Goal: Task Accomplishment & Management: Complete application form

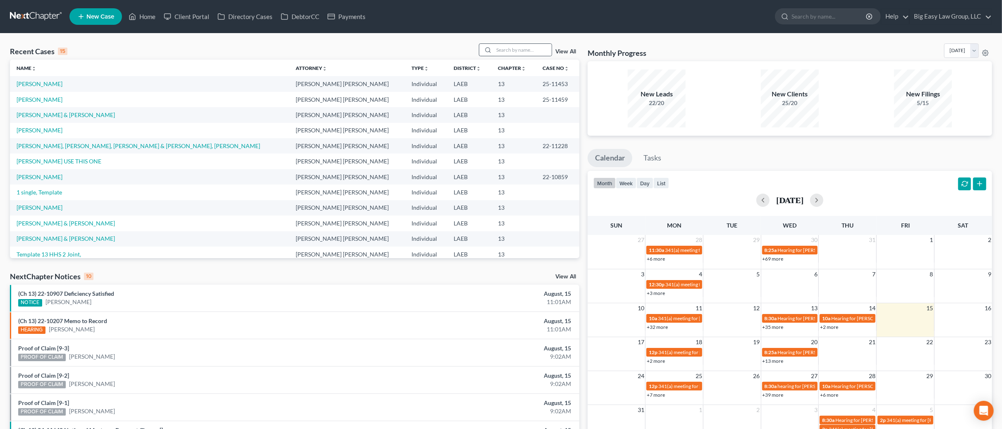
click at [489, 49] on icon at bounding box center [487, 50] width 7 height 7
click at [501, 51] on input "search" at bounding box center [523, 50] width 58 height 12
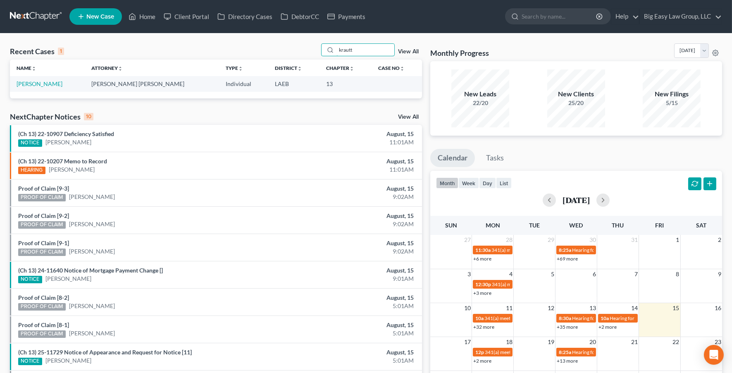
drag, startPoint x: 372, startPoint y: 49, endPoint x: 284, endPoint y: 41, distance: 88.4
click at [284, 42] on div "Recent Cases 1 krautt View All Name unfold_more expand_more expand_less Attorne…" at bounding box center [366, 247] width 732 height 429
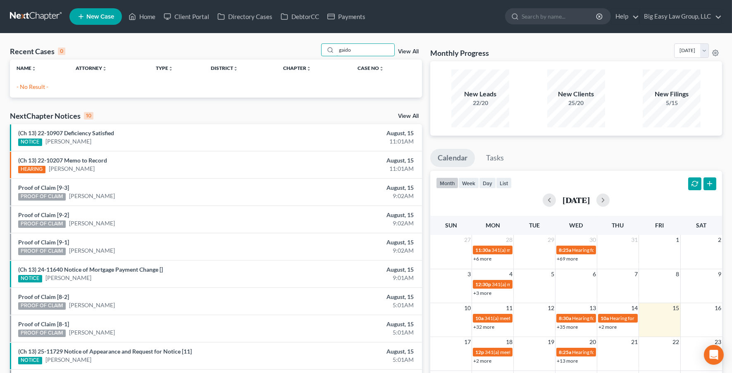
type input "gaido"
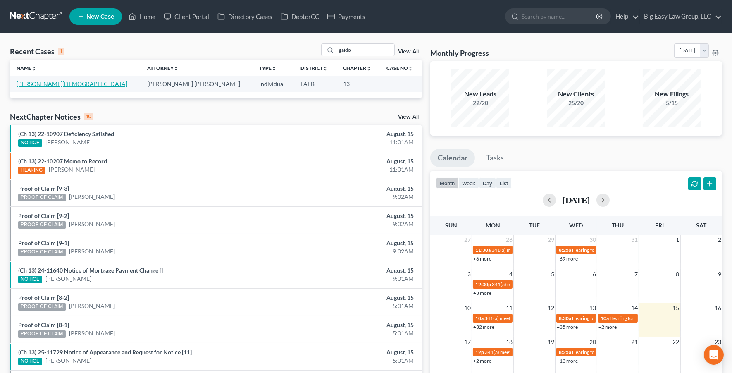
click at [24, 86] on link "[PERSON_NAME][DEMOGRAPHIC_DATA]" at bounding box center [72, 83] width 111 height 7
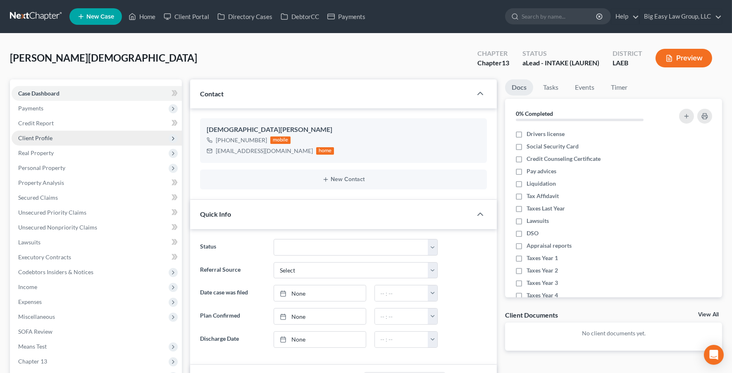
click at [115, 136] on span "Client Profile" at bounding box center [97, 138] width 170 height 15
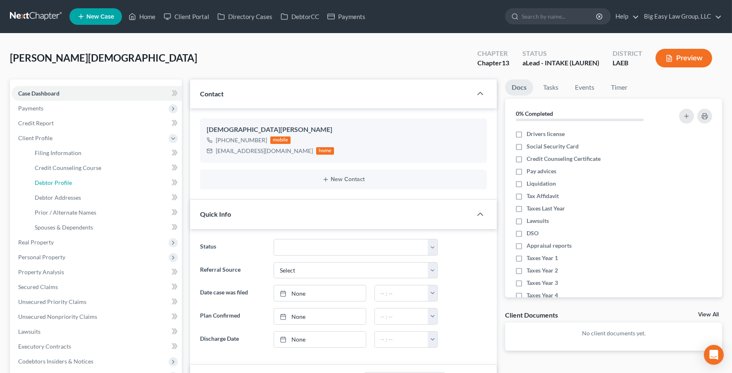
drag, startPoint x: 107, startPoint y: 188, endPoint x: 178, endPoint y: 180, distance: 71.6
click at [107, 188] on link "Debtor Profile" at bounding box center [105, 182] width 154 height 15
select select "1"
select select "2"
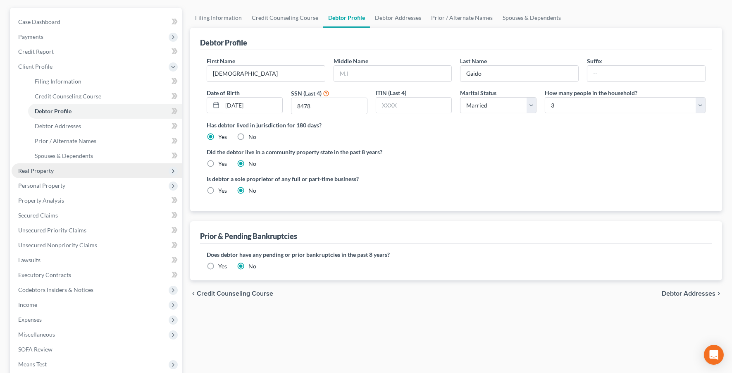
scroll to position [76, 0]
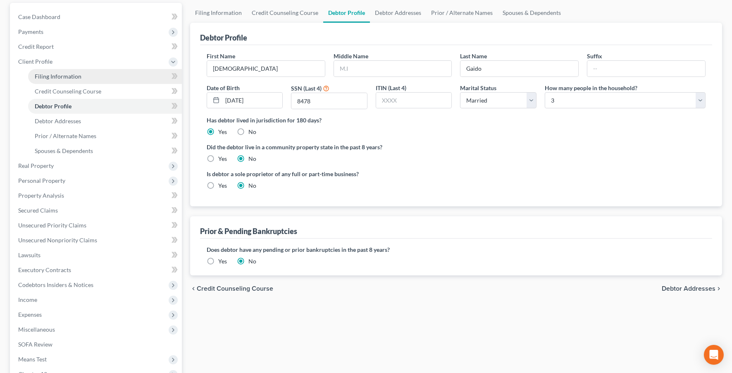
click at [109, 76] on link "Filing Information" at bounding box center [105, 76] width 154 height 15
select select "1"
select select "0"
select select "3"
select select "34"
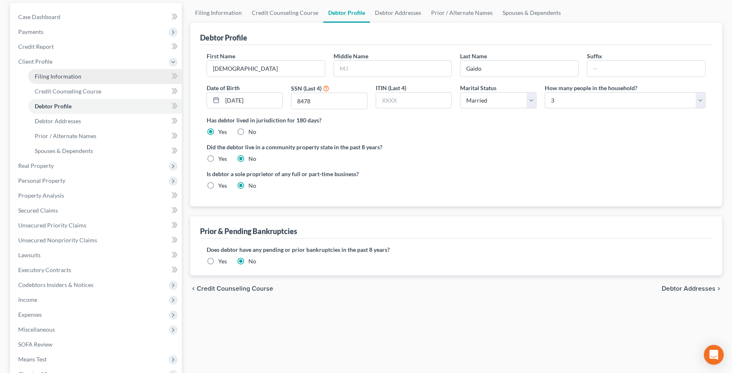
select select "0"
select select "19"
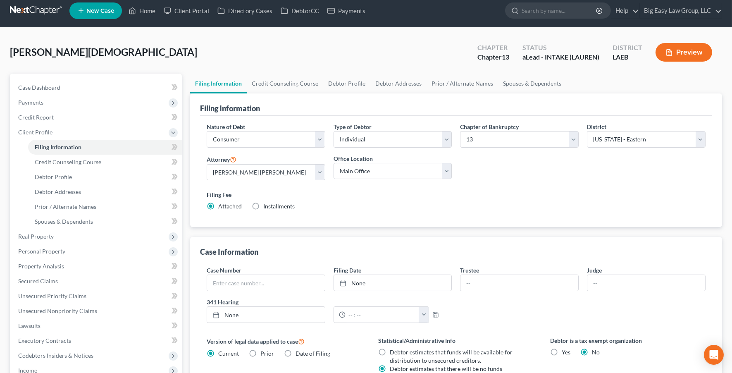
scroll to position [199, 0]
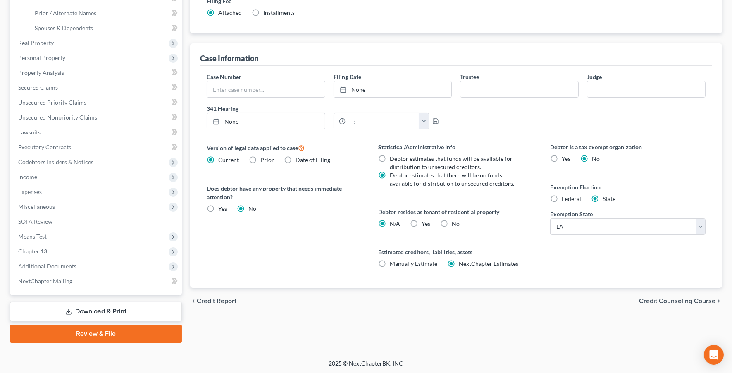
click at [422, 224] on label "Yes Yes" at bounding box center [426, 223] width 9 height 8
click at [425, 224] on input "Yes Yes" at bounding box center [427, 221] width 5 height 5
radio input "true"
radio input "false"
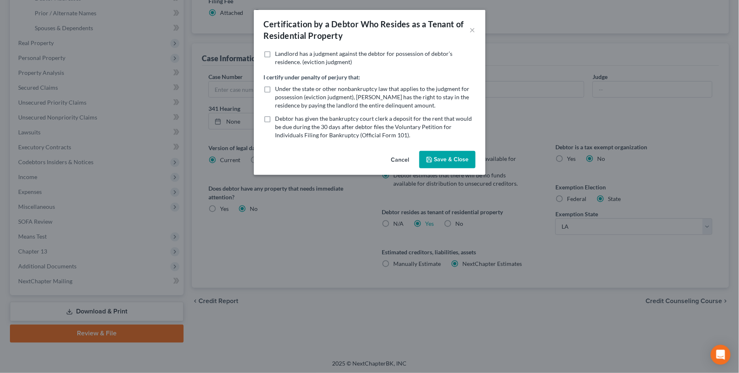
click at [453, 160] on button "Save & Close" at bounding box center [447, 159] width 56 height 17
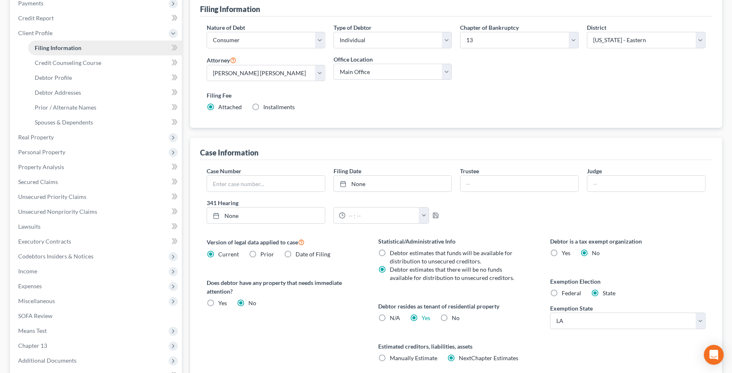
scroll to position [9, 0]
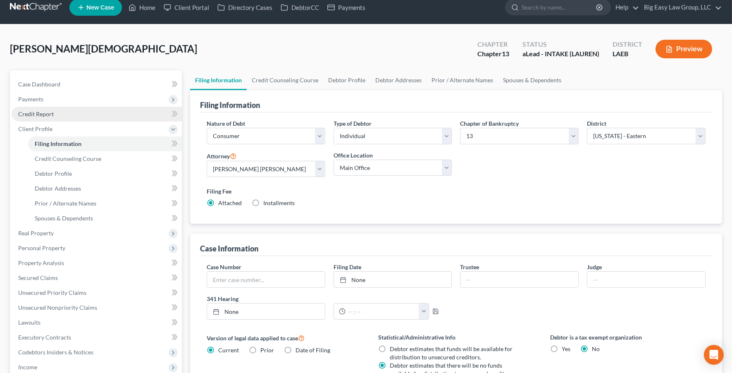
click at [101, 115] on link "Credit Report" at bounding box center [97, 114] width 170 height 15
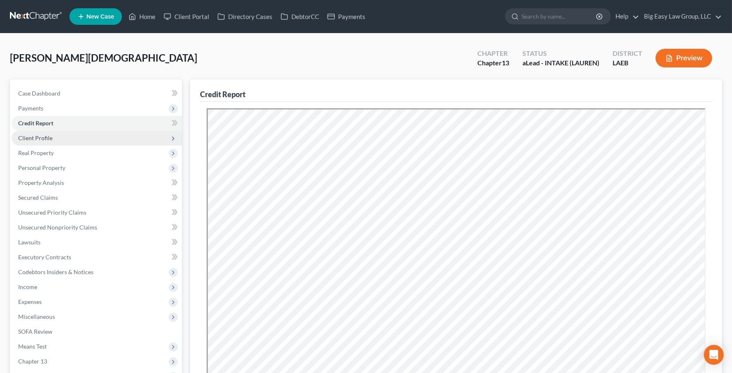
click at [104, 136] on span "Client Profile" at bounding box center [97, 138] width 170 height 15
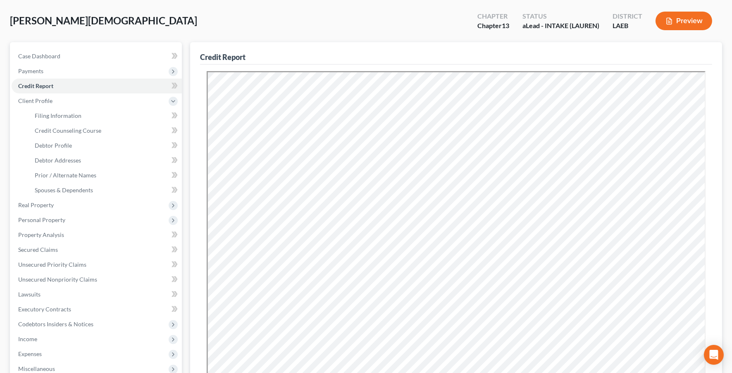
scroll to position [191, 0]
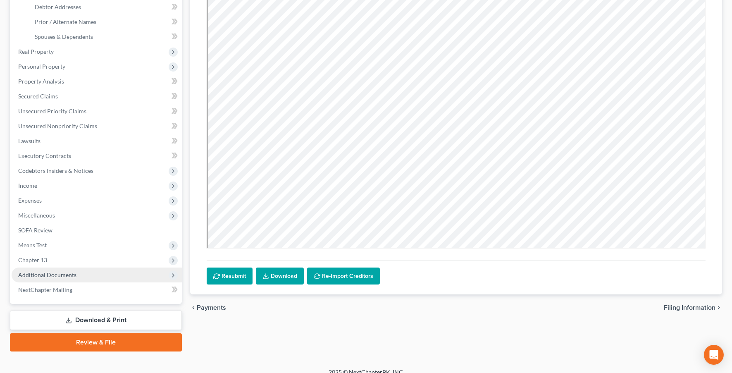
click at [97, 273] on span "Additional Documents" at bounding box center [97, 274] width 170 height 15
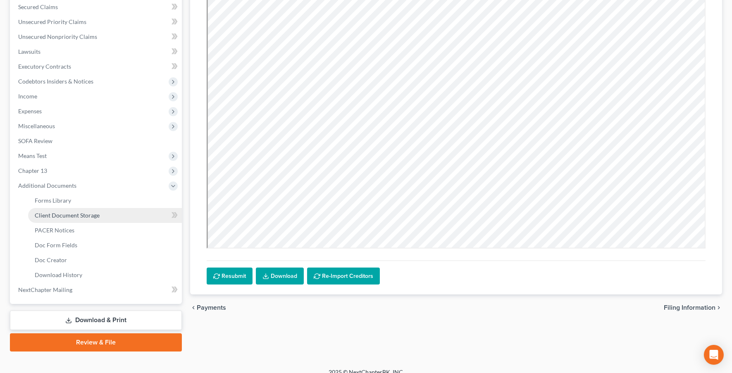
click at [110, 217] on link "Client Document Storage" at bounding box center [105, 215] width 154 height 15
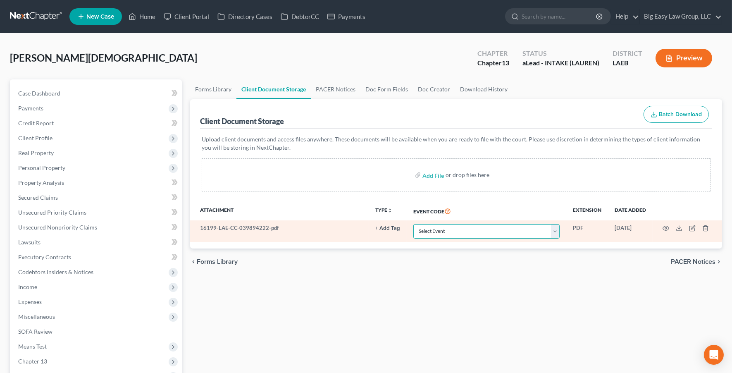
click at [479, 230] on select "Select Event Certificate of Credit Counseling Db (PF) Certificate of Credit Cou…" at bounding box center [486, 231] width 146 height 14
select select "0"
click at [413, 224] on select "Select Event Certificate of Credit Counseling Db (PF) Certificate of Credit Cou…" at bounding box center [486, 231] width 146 height 14
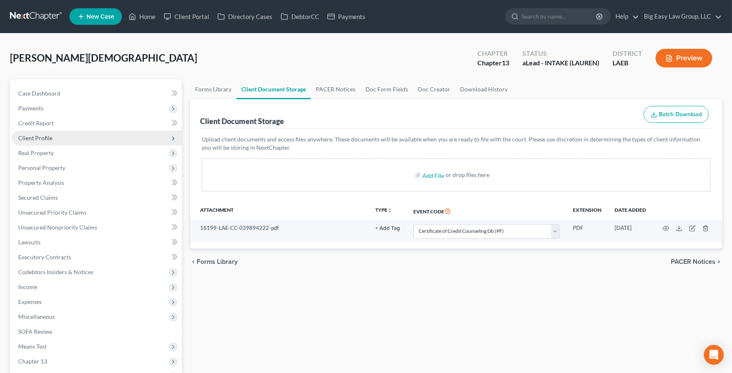
click at [62, 134] on span "Client Profile" at bounding box center [97, 138] width 170 height 15
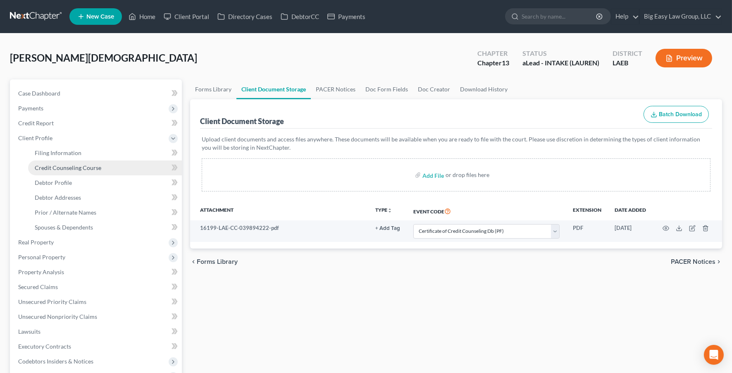
click at [72, 164] on span "Credit Counseling Course" at bounding box center [68, 167] width 67 height 7
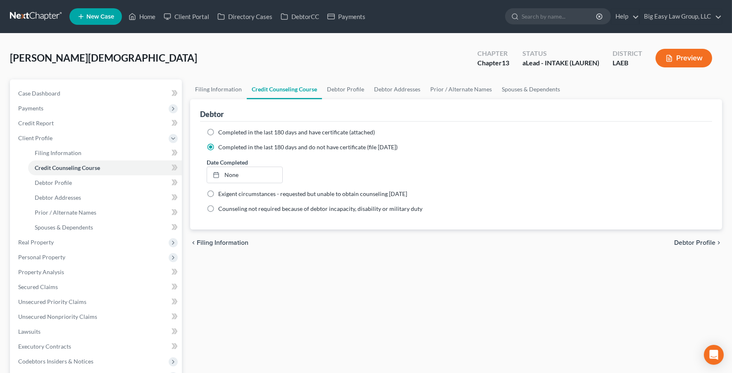
click at [217, 131] on div "Completed in the last 180 days and have certificate (attached)" at bounding box center [456, 132] width 499 height 8
click at [218, 131] on label "Completed in the last 180 days and have certificate (attached)" at bounding box center [296, 132] width 157 height 8
click at [222, 131] on input "Completed in the last 180 days and have certificate (attached)" at bounding box center [224, 130] width 5 height 5
radio input "true"
radio input "false"
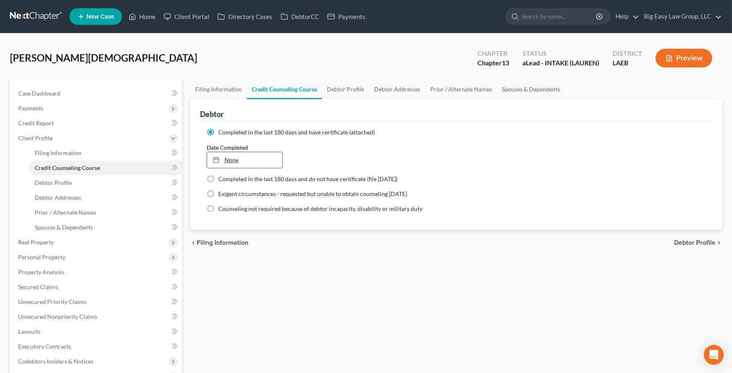
type input "8/15/2025"
click at [234, 162] on link "None" at bounding box center [245, 160] width 76 height 16
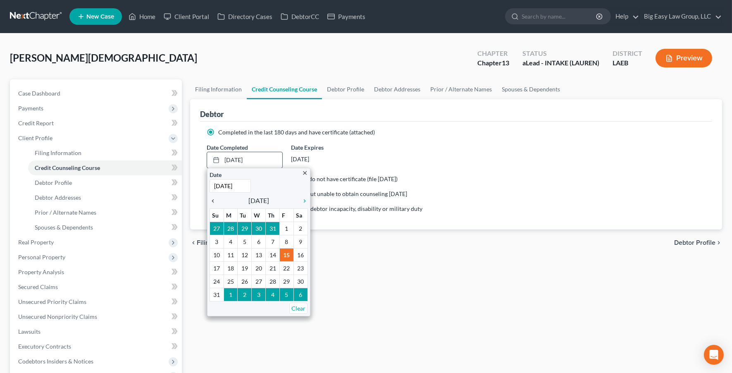
drag, startPoint x: 215, startPoint y: 200, endPoint x: 237, endPoint y: 218, distance: 28.9
click at [215, 200] on icon "chevron_left" at bounding box center [215, 201] width 11 height 7
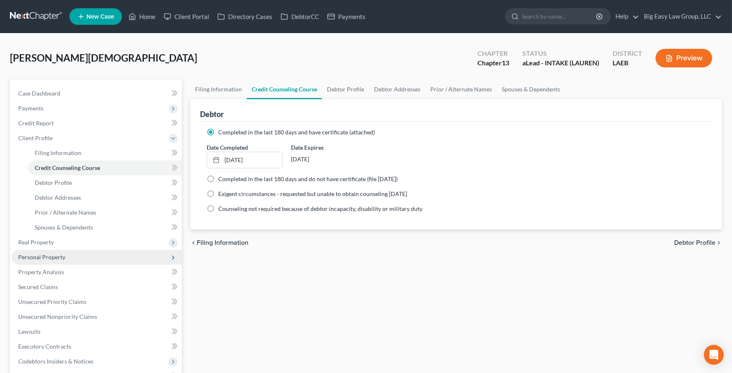
click at [61, 259] on span "Personal Property" at bounding box center [41, 256] width 47 height 7
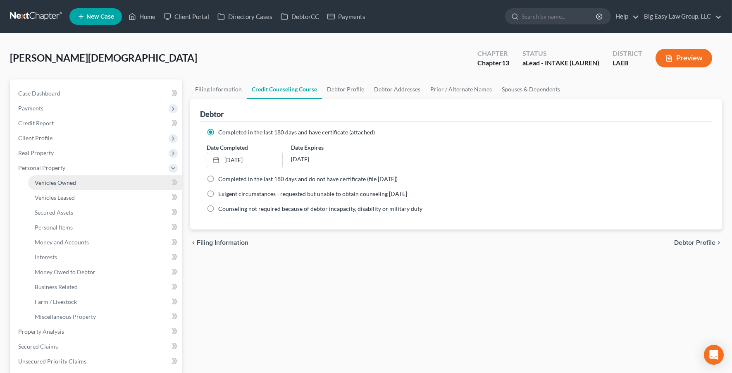
click at [123, 185] on link "Vehicles Owned" at bounding box center [105, 182] width 154 height 15
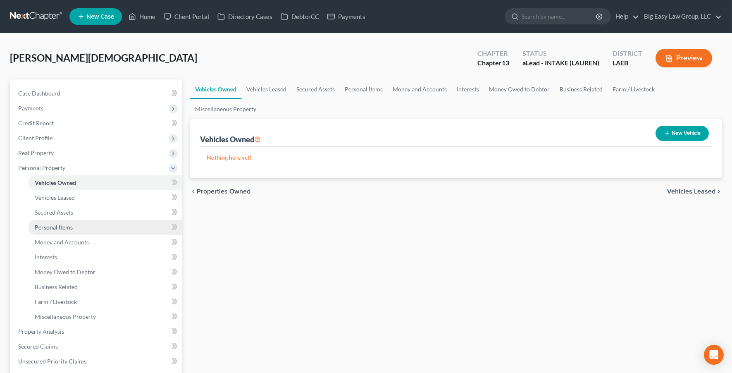
click at [119, 227] on link "Personal Items" at bounding box center [105, 227] width 154 height 15
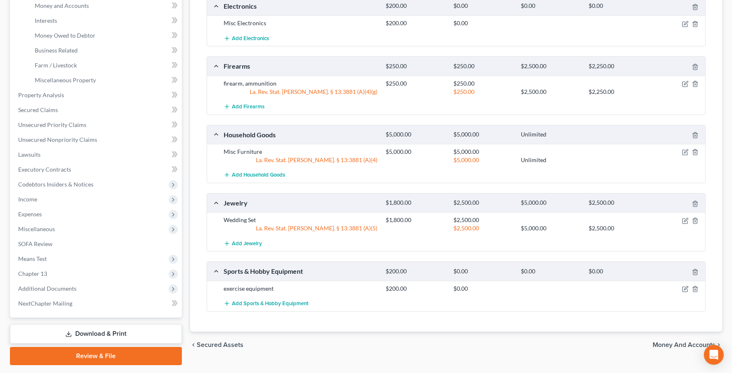
scroll to position [246, 0]
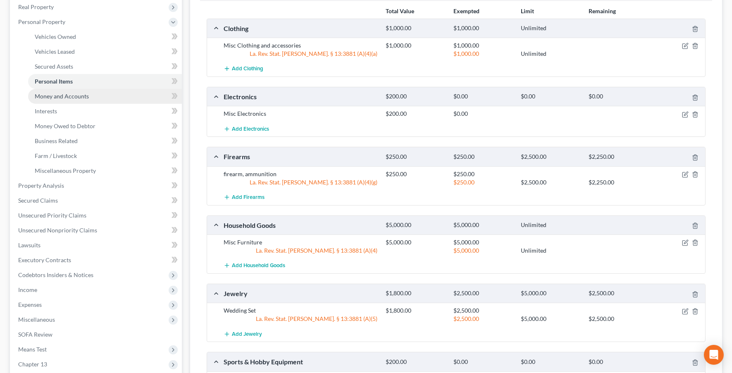
drag, startPoint x: 104, startPoint y: 96, endPoint x: 108, endPoint y: 97, distance: 4.2
click at [104, 96] on link "Money and Accounts" at bounding box center [105, 96] width 154 height 15
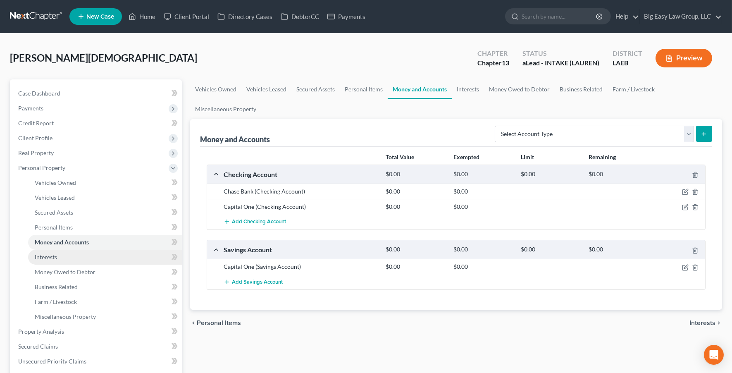
click at [110, 252] on link "Interests" at bounding box center [105, 257] width 154 height 15
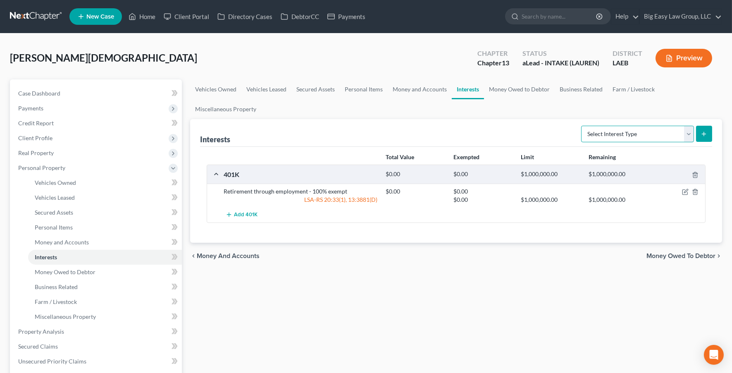
click at [627, 138] on select "Select Interest Type 401K (A/B: 21) Annuity (A/B: 23) Bond (A/B: 18) Education …" at bounding box center [637, 134] width 113 height 17
select select "stock"
click at [582, 126] on select "Select Interest Type 401K (A/B: 21) Annuity (A/B: 23) Bond (A/B: 18) Education …" at bounding box center [637, 134] width 113 height 17
click at [705, 138] on button "submit" at bounding box center [704, 134] width 16 height 16
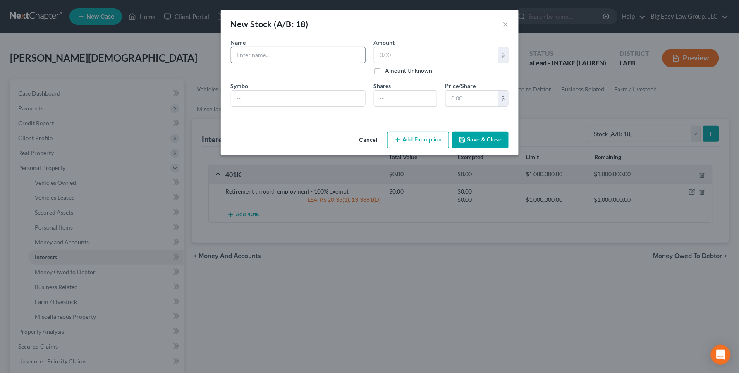
click at [313, 55] on input "text" at bounding box center [298, 55] width 134 height 16
drag, startPoint x: 239, startPoint y: 53, endPoint x: 313, endPoint y: 66, distance: 75.9
click at [239, 53] on input "chwab Acct" at bounding box center [298, 55] width 134 height 16
type input "Schwab Acct"
click at [408, 56] on input "text" at bounding box center [436, 55] width 124 height 16
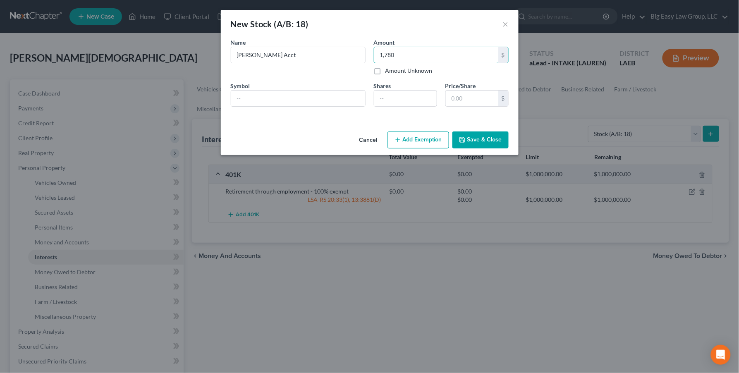
type input "1,780"
click at [486, 140] on button "Save & Close" at bounding box center [480, 139] width 56 height 17
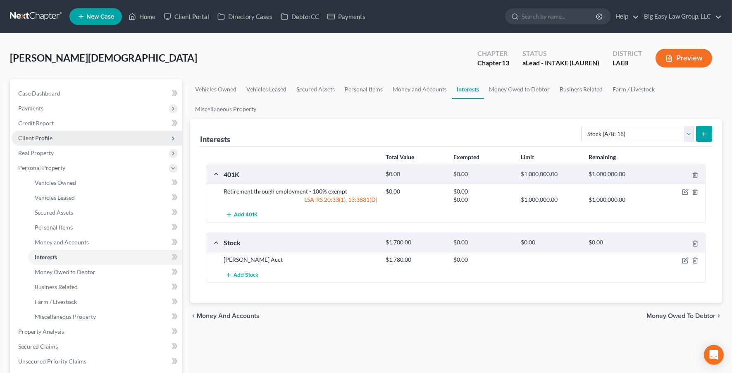
click at [50, 138] on span "Client Profile" at bounding box center [35, 137] width 34 height 7
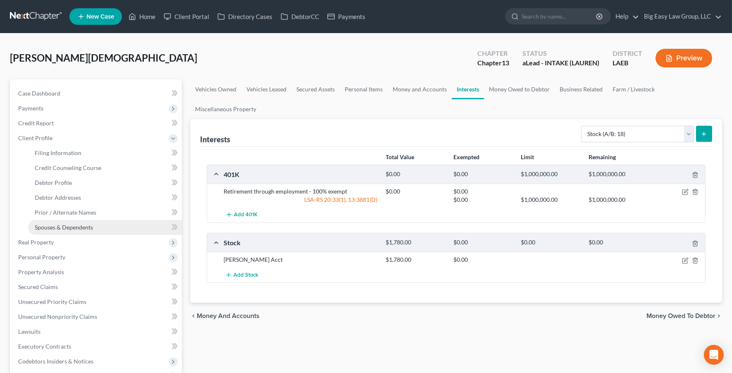
click at [123, 223] on link "Spouses & Dependents" at bounding box center [105, 227] width 154 height 15
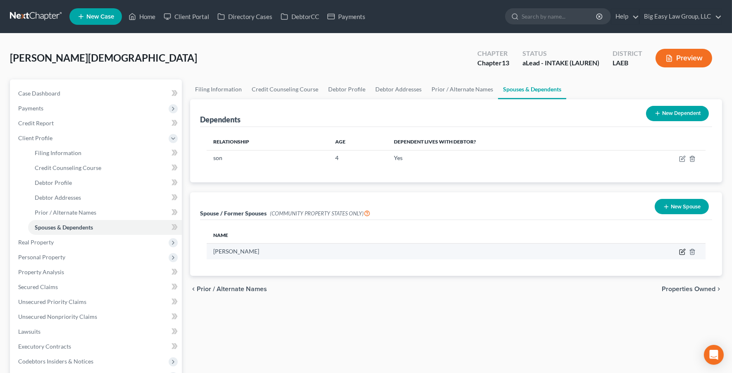
click at [682, 250] on icon "button" at bounding box center [682, 251] width 7 height 7
select select "4"
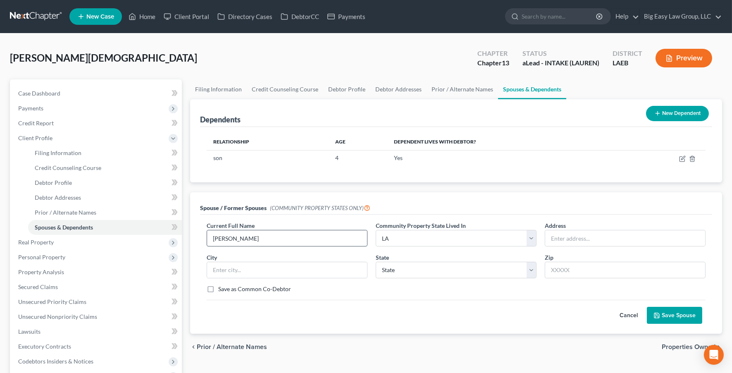
click at [292, 237] on input "Mariana Gaido" at bounding box center [287, 238] width 160 height 16
type input "Mariana Gaido (current)"
click at [678, 317] on button "Save Spouse" at bounding box center [674, 315] width 55 height 17
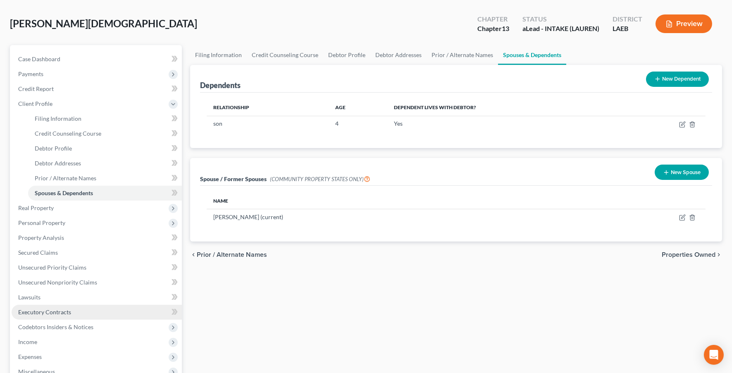
scroll to position [83, 0]
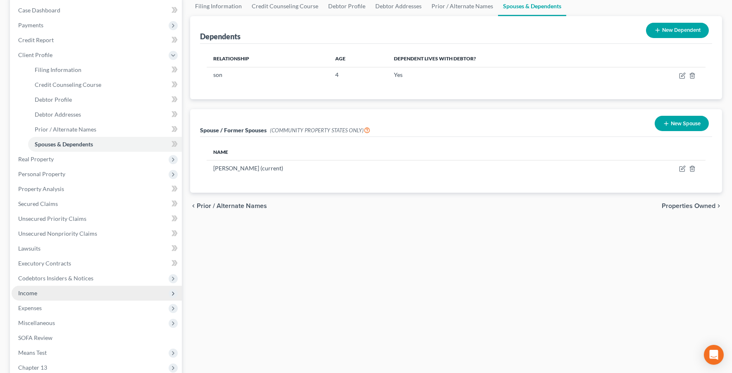
drag, startPoint x: 87, startPoint y: 287, endPoint x: 95, endPoint y: 284, distance: 8.2
click at [88, 286] on span "Income" at bounding box center [97, 293] width 170 height 15
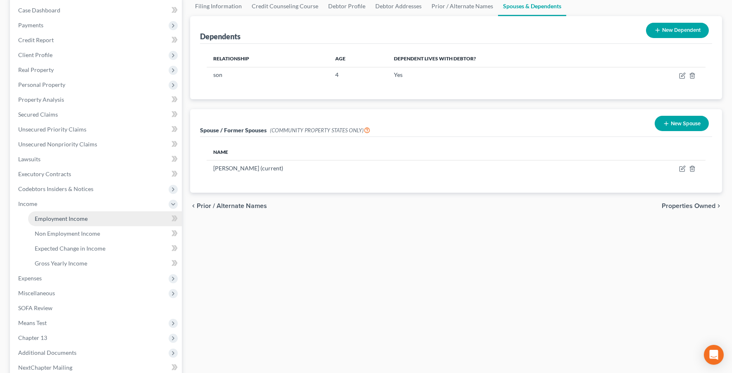
click at [136, 213] on link "Employment Income" at bounding box center [105, 218] width 154 height 15
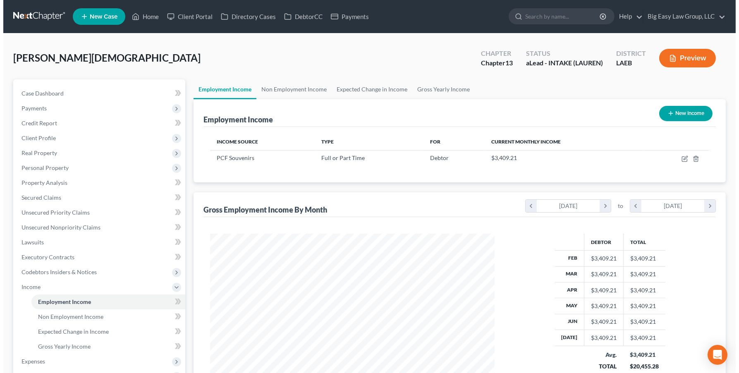
scroll to position [2, 0]
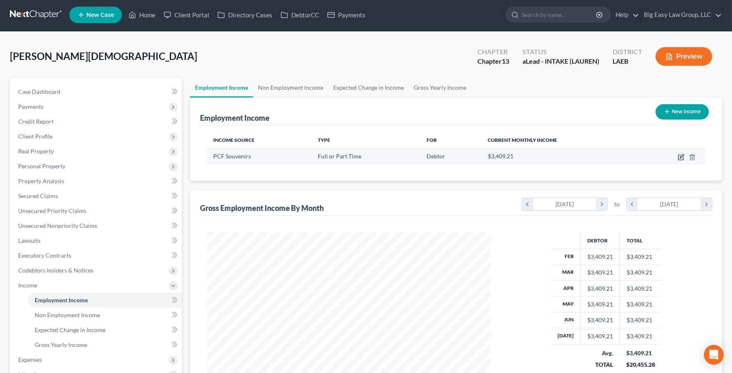
click at [682, 154] on icon "button" at bounding box center [681, 157] width 7 height 7
select select "0"
select select "9"
select select "2"
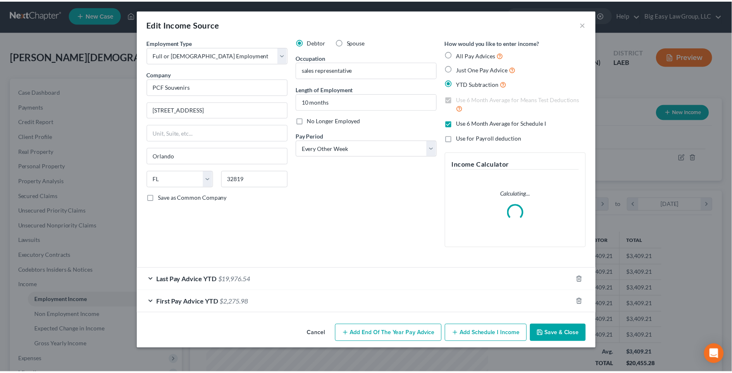
scroll to position [148, 304]
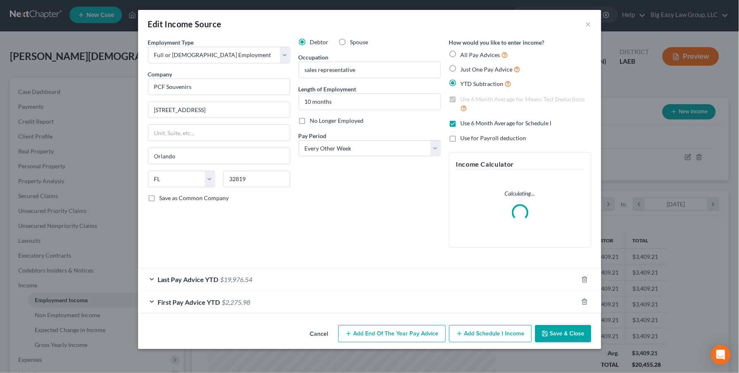
click at [560, 335] on button "Save & Close" at bounding box center [563, 333] width 56 height 17
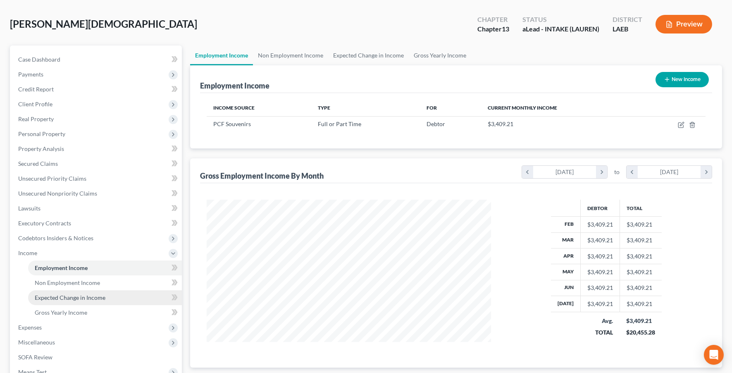
scroll to position [35, 0]
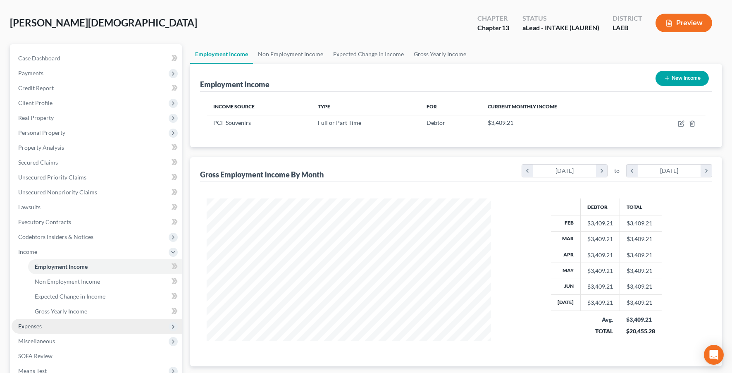
click at [59, 319] on span "Expenses" at bounding box center [97, 326] width 170 height 15
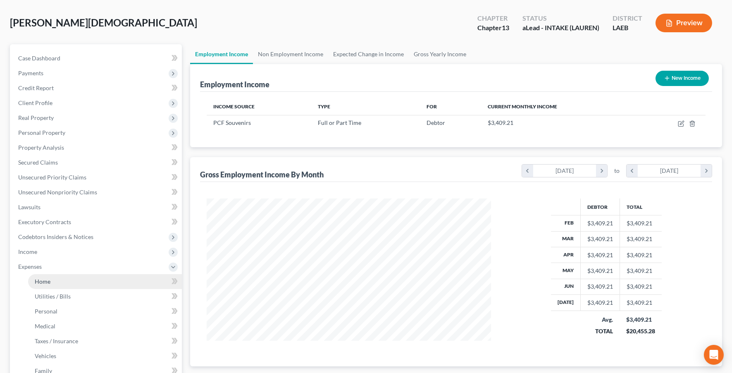
click at [55, 281] on link "Home" at bounding box center [105, 281] width 154 height 15
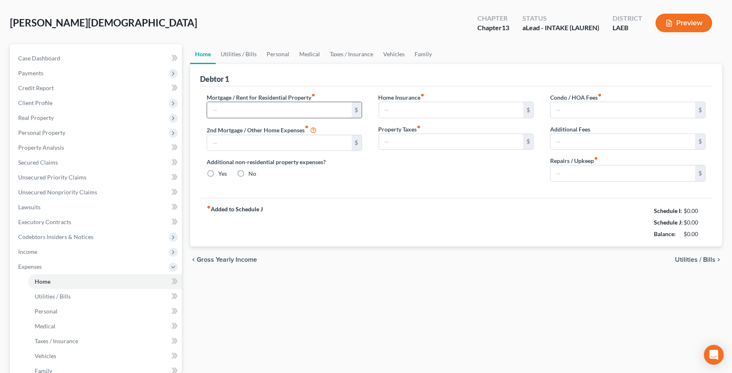
scroll to position [2, 0]
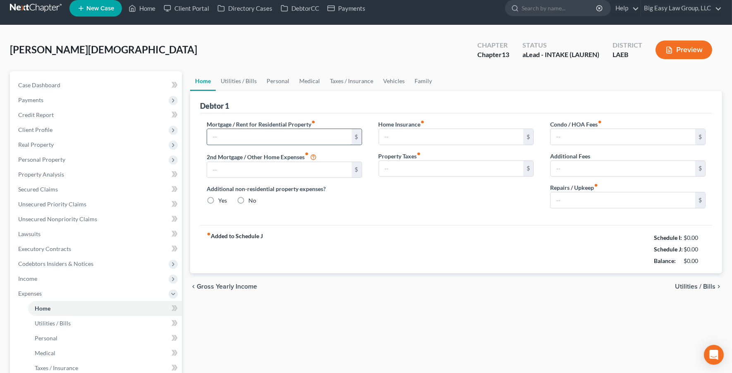
type input "700.00"
type input "0.00"
radio input "true"
type input "0.00"
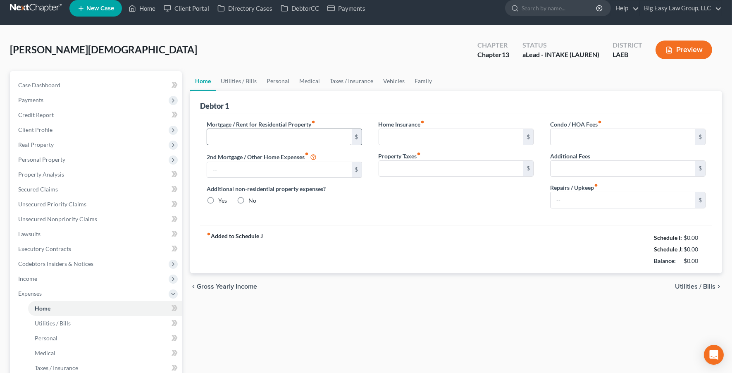
type input "0.00"
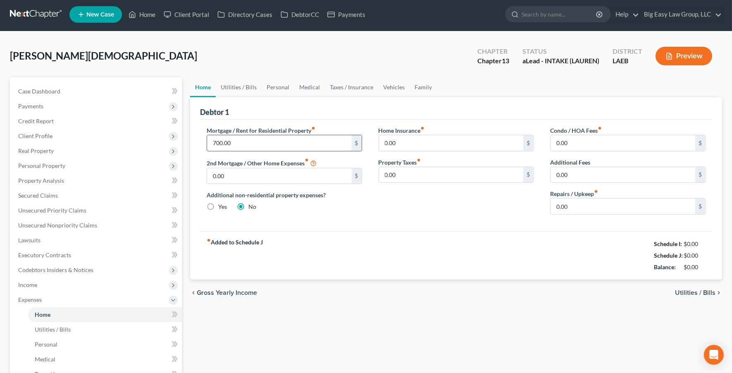
scroll to position [0, 0]
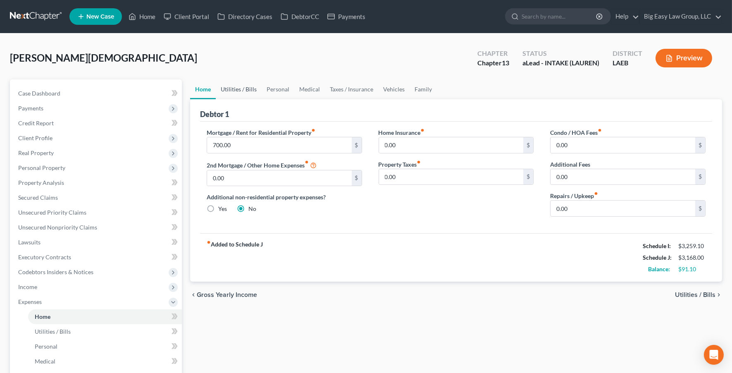
click at [233, 89] on link "Utilities / Bills" at bounding box center [239, 89] width 46 height 20
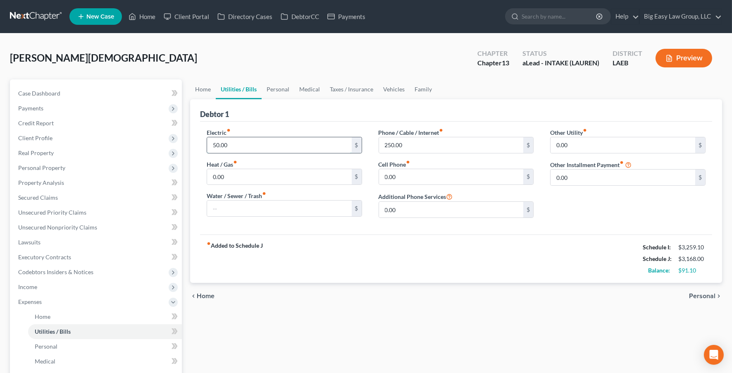
click at [217, 143] on input "50.00" at bounding box center [279, 145] width 145 height 16
type input "60"
click at [275, 89] on link "Personal" at bounding box center [278, 89] width 33 height 20
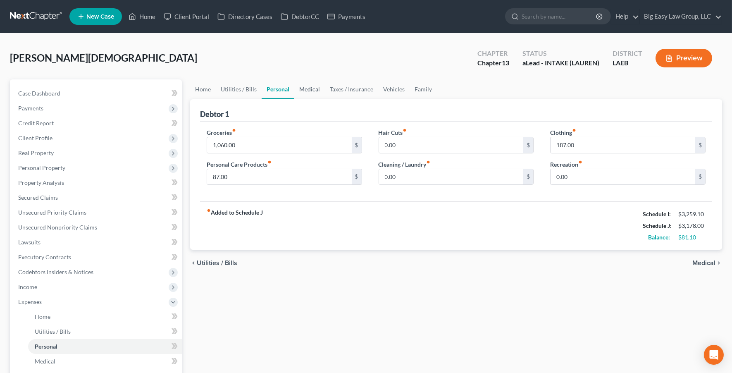
click at [315, 92] on link "Medical" at bounding box center [309, 89] width 31 height 20
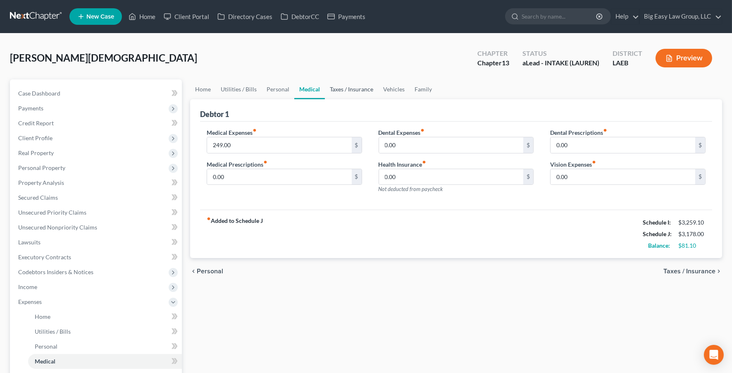
click at [336, 87] on link "Taxes / Insurance" at bounding box center [351, 89] width 53 height 20
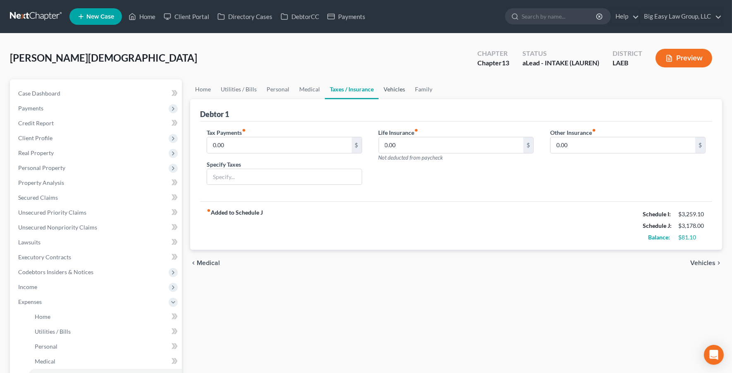
click at [392, 93] on link "Vehicles" at bounding box center [394, 89] width 31 height 20
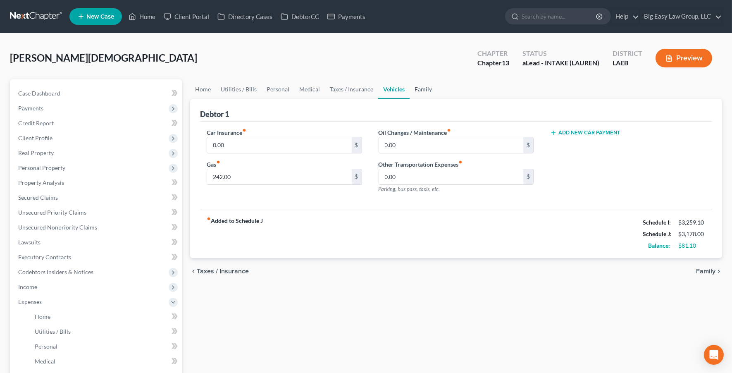
click at [417, 87] on link "Family" at bounding box center [423, 89] width 27 height 20
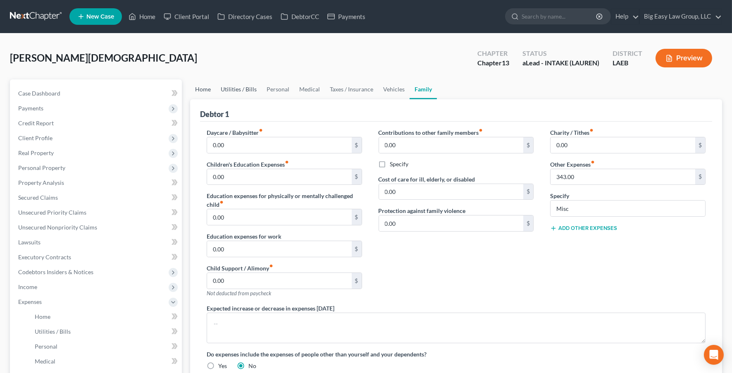
drag, startPoint x: 209, startPoint y: 88, endPoint x: 236, endPoint y: 98, distance: 29.2
click at [209, 89] on link "Home" at bounding box center [203, 89] width 26 height 20
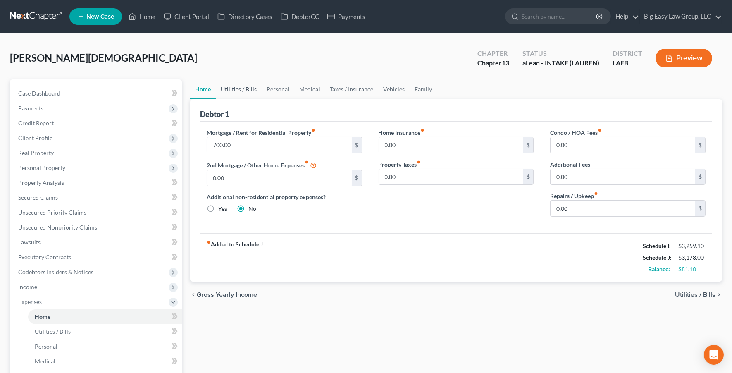
click at [238, 87] on link "Utilities / Bills" at bounding box center [239, 89] width 46 height 20
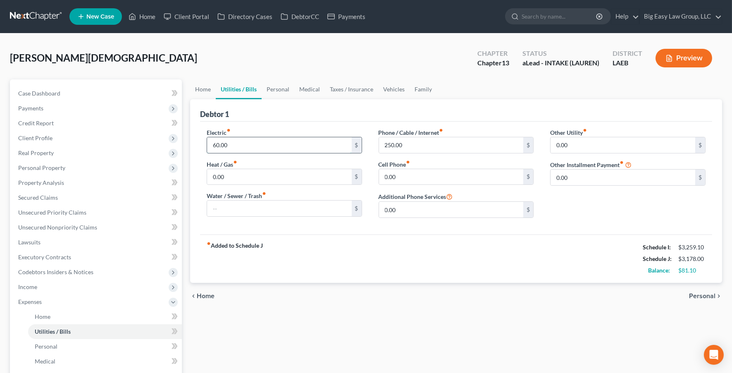
click at [219, 144] on input "60.00" at bounding box center [279, 145] width 145 height 16
click at [424, 144] on input "250.00" at bounding box center [451, 145] width 145 height 16
click at [366, 284] on div "chevron_left Home Personal chevron_right" at bounding box center [456, 296] width 532 height 26
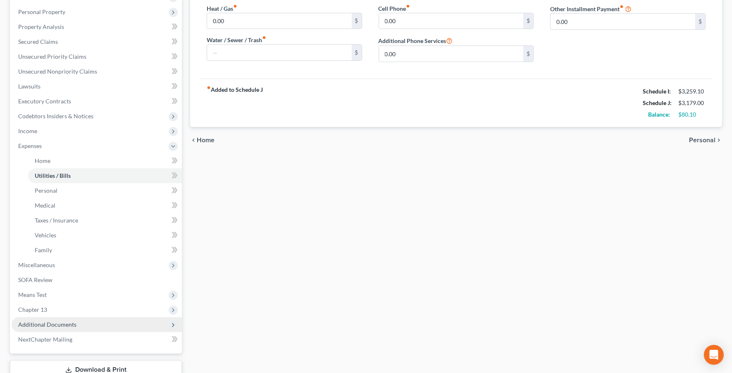
scroll to position [214, 0]
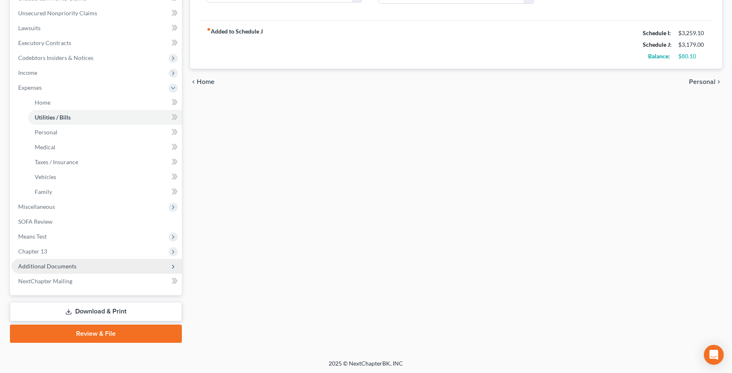
click at [107, 263] on span "Additional Documents" at bounding box center [97, 266] width 170 height 15
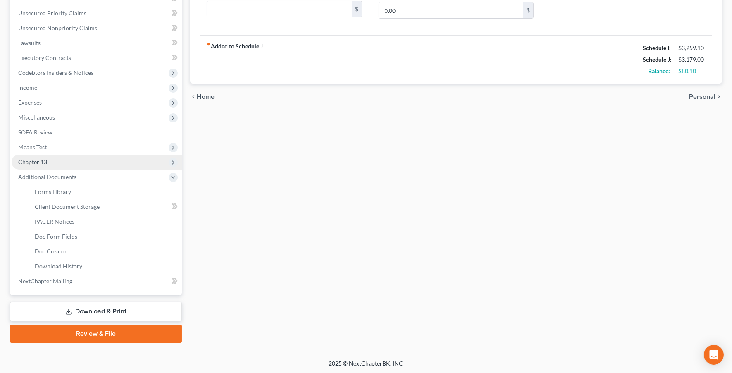
click at [78, 160] on span "Chapter 13" at bounding box center [97, 162] width 170 height 15
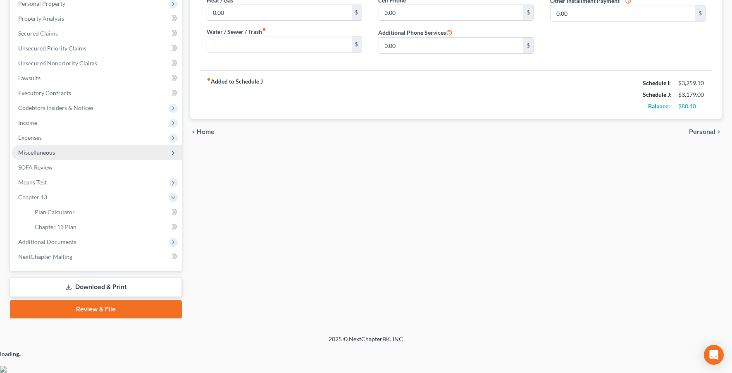
scroll to position [140, 0]
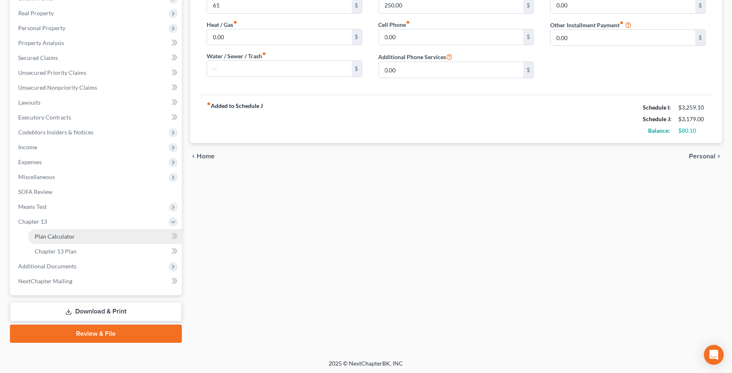
click at [128, 233] on link "Plan Calculator" at bounding box center [105, 236] width 154 height 15
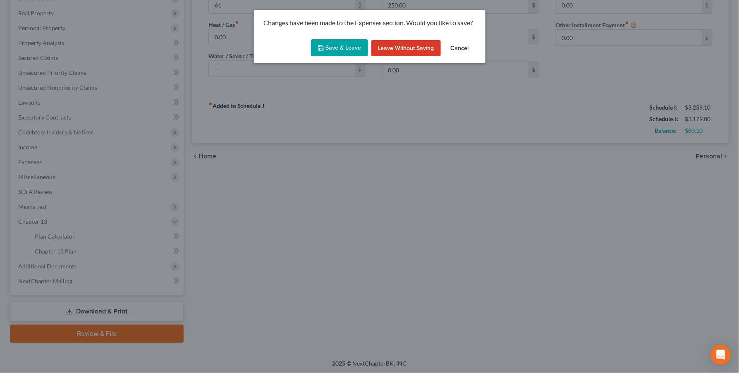
drag, startPoint x: 336, startPoint y: 53, endPoint x: 343, endPoint y: 55, distance: 6.5
click at [337, 53] on button "Save & Leave" at bounding box center [339, 47] width 57 height 17
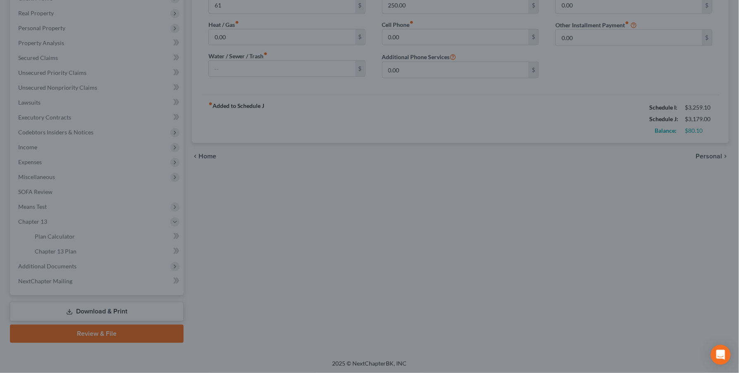
type input "61.00"
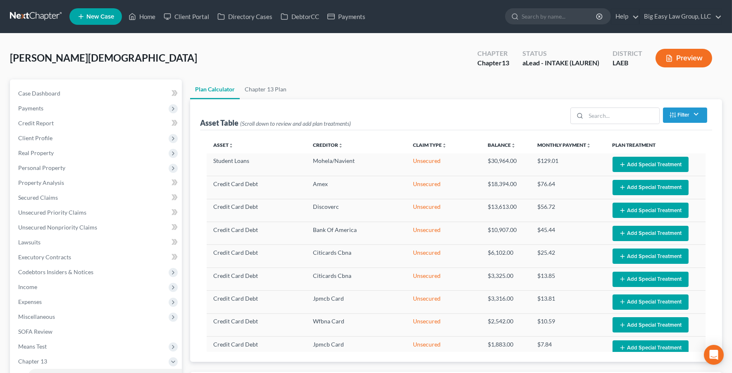
select select "59"
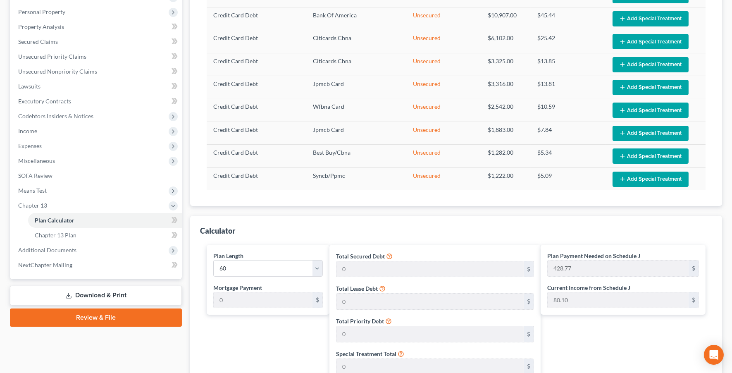
scroll to position [60, 0]
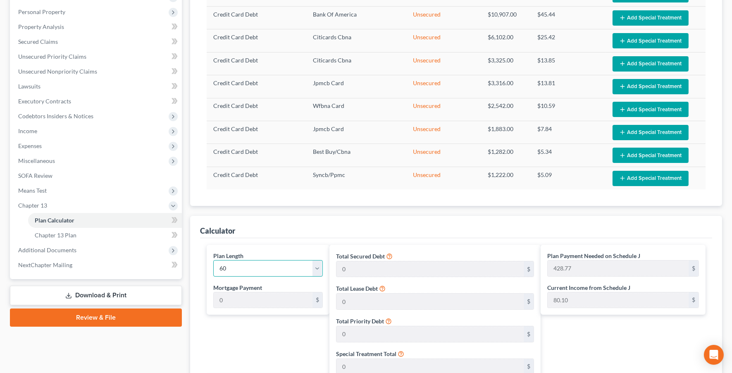
click at [266, 267] on select "1 2 3 4 5 6 7 8 9 10 11 12 13 14 15 16 17 18 19 20 21 22 23 24 25 26 27 28 29 3…" at bounding box center [268, 268] width 110 height 17
select select "35"
click at [213, 260] on select "1 2 3 4 5 6 7 8 9 10 11 12 13 14 15 16 17 18 19 20 21 22 23 24 25 26 27 28 29 3…" at bounding box center [268, 268] width 110 height 17
type input "714.61"
select select "35"
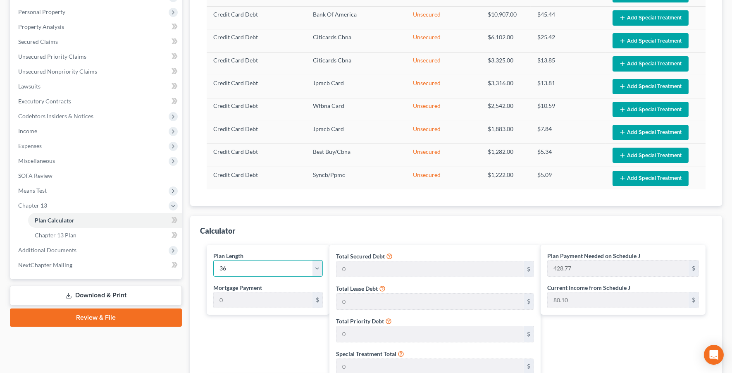
type input "714.61"
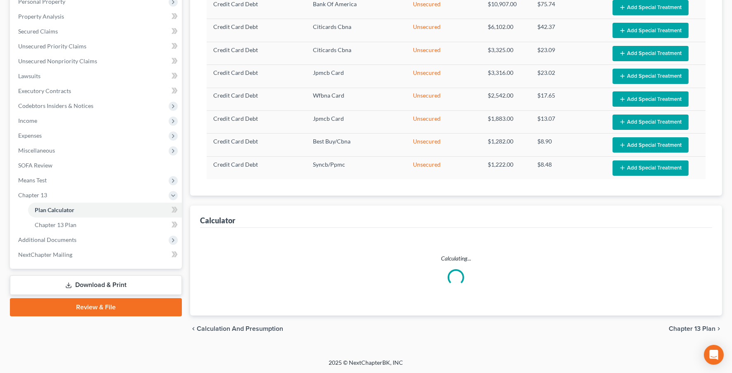
select select "35"
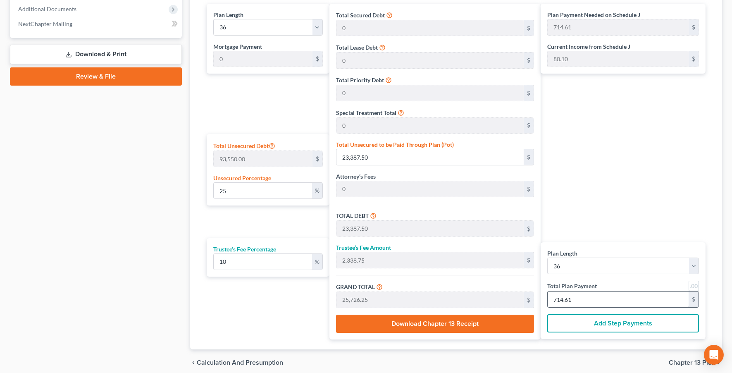
scroll to position [402, 0]
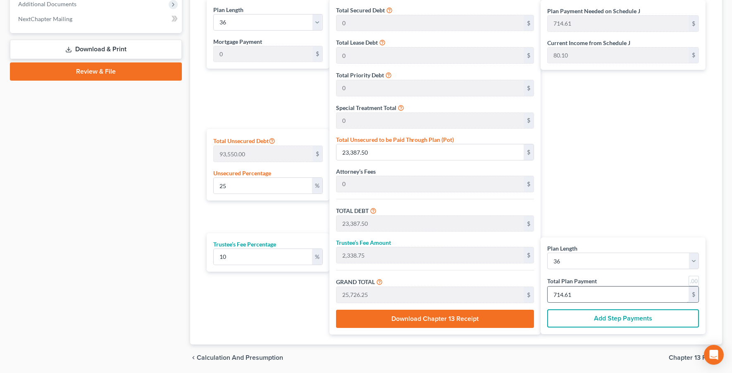
click at [611, 291] on input "714.61" at bounding box center [618, 294] width 141 height 16
type input "0.28"
type input "261.81"
type input "26.18"
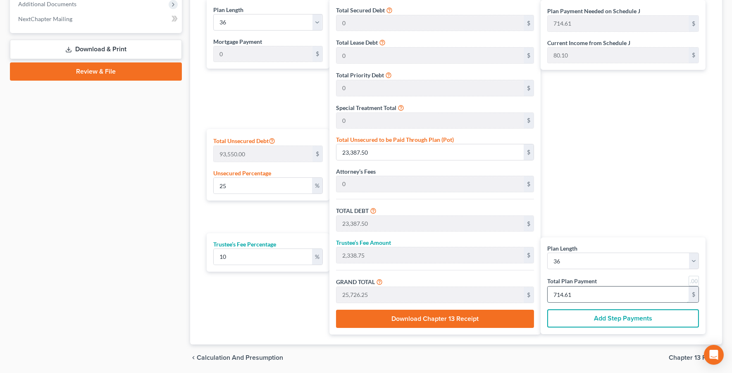
type input "288.00"
type input "8"
type input "2.80"
type input "2,618.18"
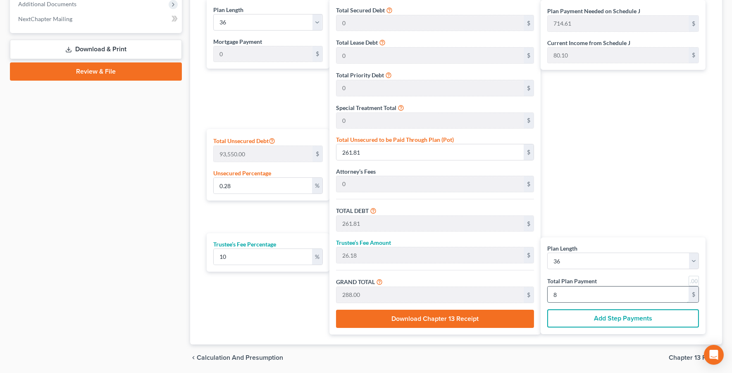
type input "261.81"
type input "2,880.00"
type input "80.00"
drag, startPoint x: 694, startPoint y: 278, endPoint x: 687, endPoint y: 291, distance: 14.1
click at [694, 279] on link at bounding box center [694, 281] width 10 height 10
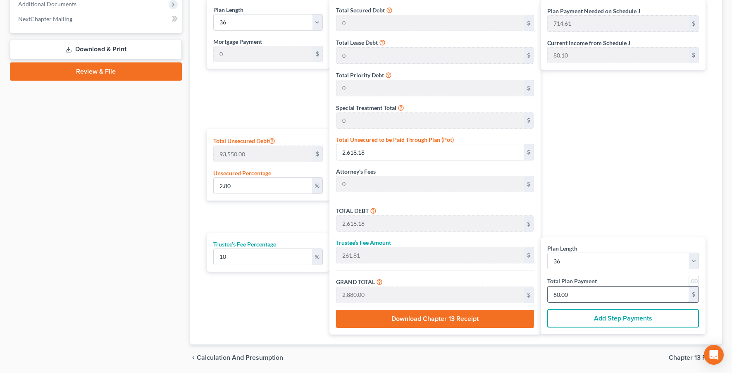
type input "80.00"
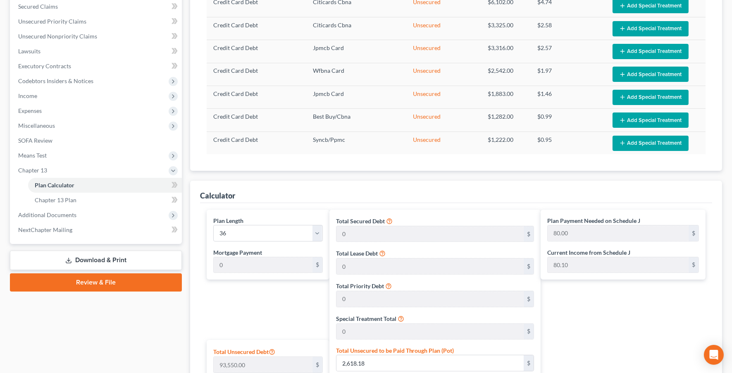
scroll to position [338, 0]
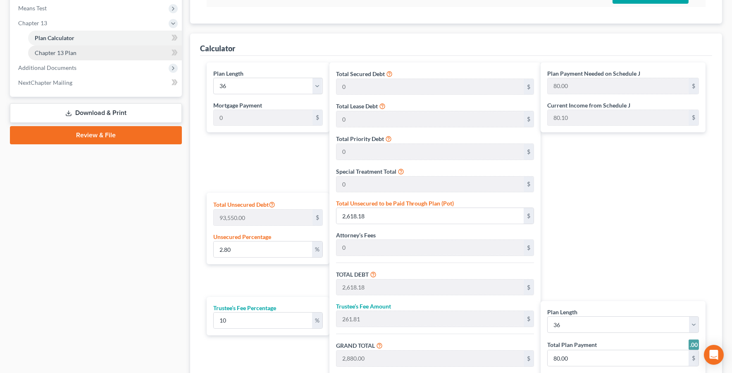
click at [97, 54] on link "Chapter 13 Plan" at bounding box center [105, 52] width 154 height 15
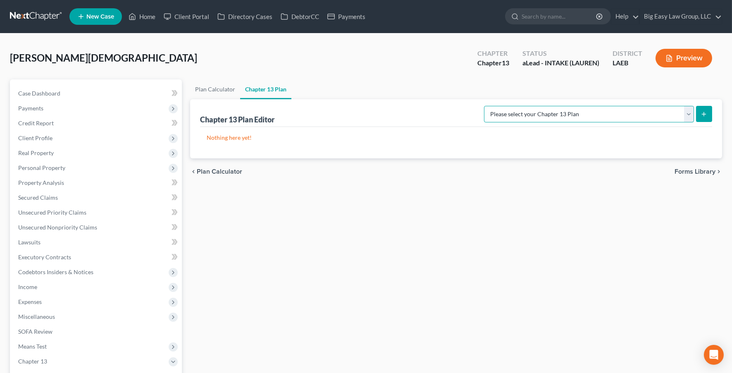
click at [603, 112] on select "Please select your Chapter 13 Plan Eastern District of Louisiana Eastern Distri…" at bounding box center [589, 114] width 210 height 17
select select "3"
click at [484, 106] on select "Please select your Chapter 13 Plan Eastern District of Louisiana Eastern Distri…" at bounding box center [589, 114] width 210 height 17
click at [699, 113] on button "submit" at bounding box center [704, 114] width 16 height 16
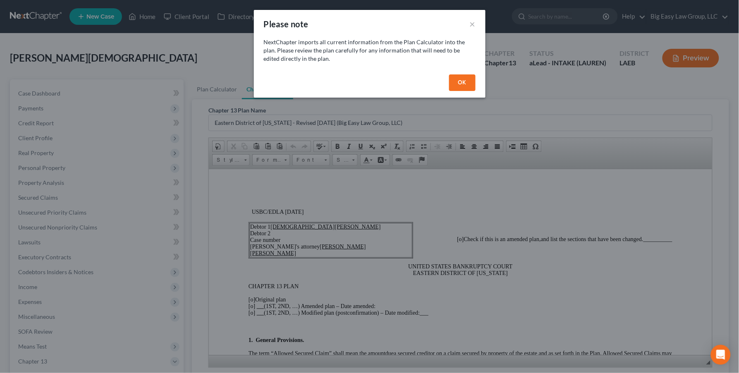
click at [457, 81] on button "OK" at bounding box center [462, 82] width 26 height 17
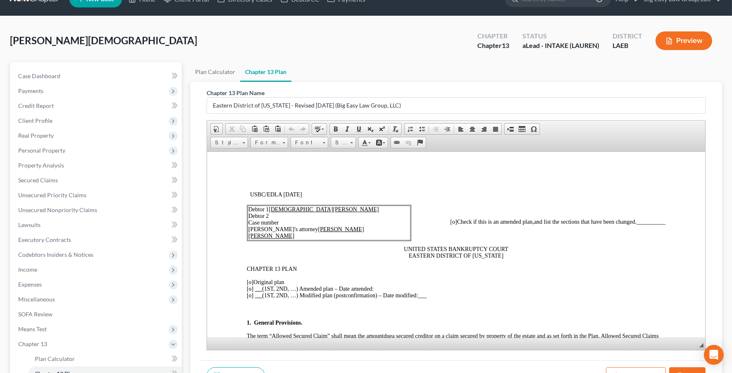
scroll to position [39, 0]
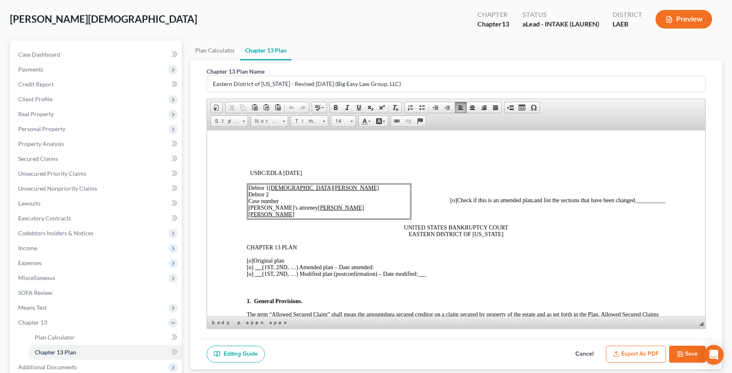
click at [250, 262] on span "[o]" at bounding box center [249, 260] width 7 height 6
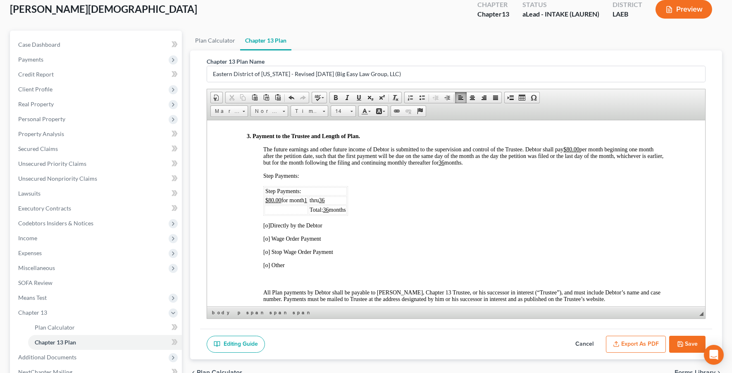
scroll to position [472, 0]
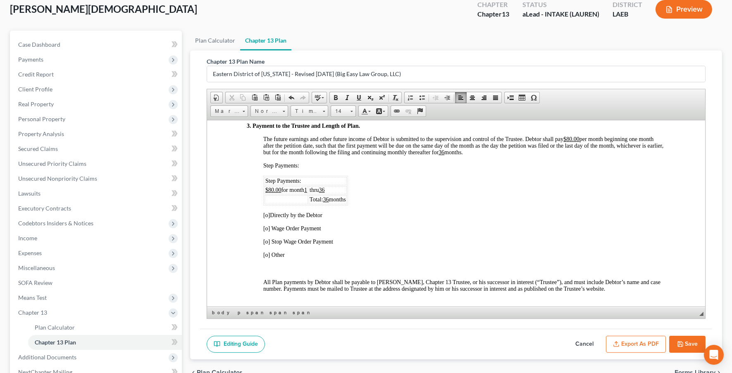
click at [267, 218] on span "[o]" at bounding box center [266, 215] width 7 height 6
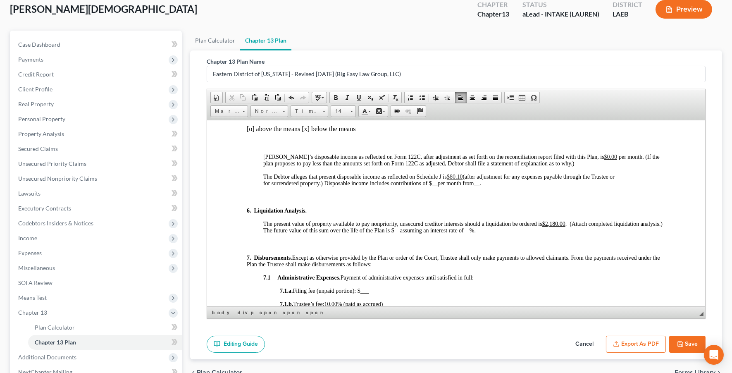
scroll to position [836, 0]
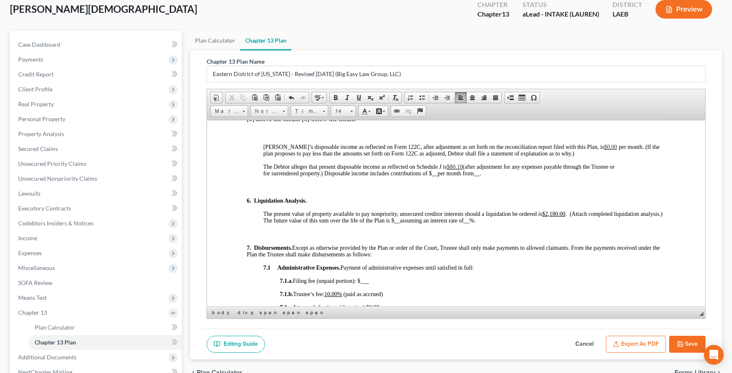
click at [556, 217] on u "$2,180.00" at bounding box center [553, 213] width 23 height 6
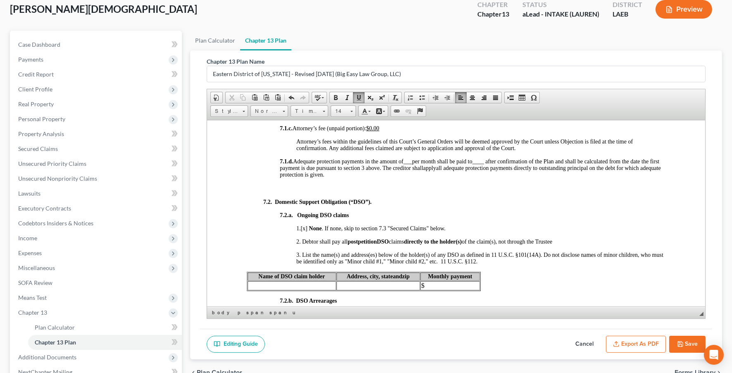
scroll to position [1023, 0]
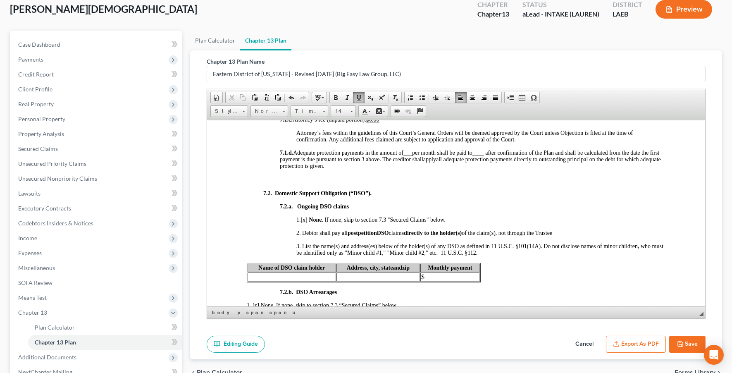
drag, startPoint x: 375, startPoint y: 152, endPoint x: 391, endPoint y: 158, distance: 17.9
click at [375, 122] on u "$0.00" at bounding box center [372, 119] width 13 height 6
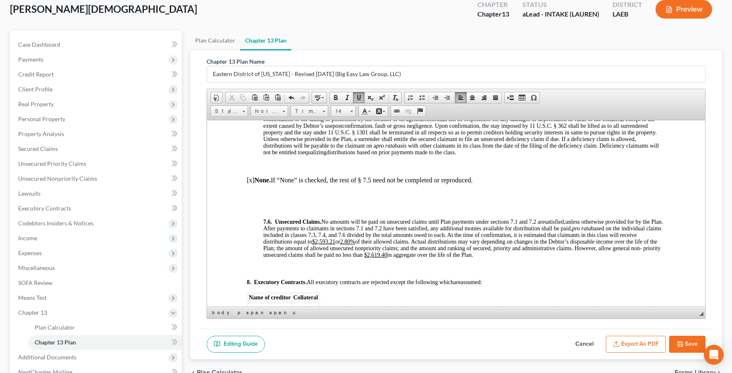
scroll to position [2606, 0]
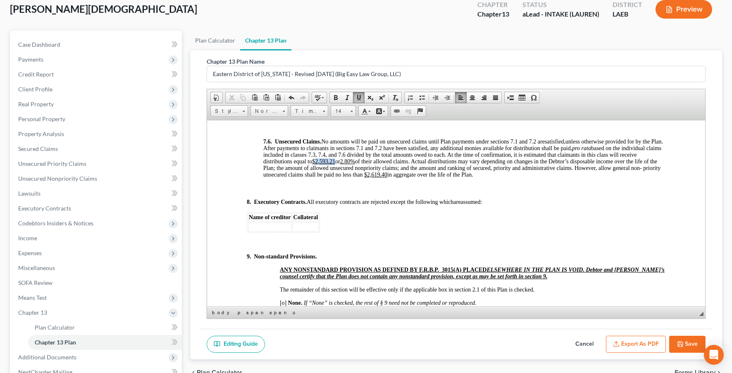
drag, startPoint x: 364, startPoint y: 233, endPoint x: 345, endPoint y: 231, distance: 19.1
click at [335, 164] on u "$2,593.21" at bounding box center [323, 161] width 23 height 6
drag, startPoint x: 436, startPoint y: 248, endPoint x: 418, endPoint y: 246, distance: 18.3
click at [387, 177] on u "$2,619.40" at bounding box center [375, 174] width 23 height 6
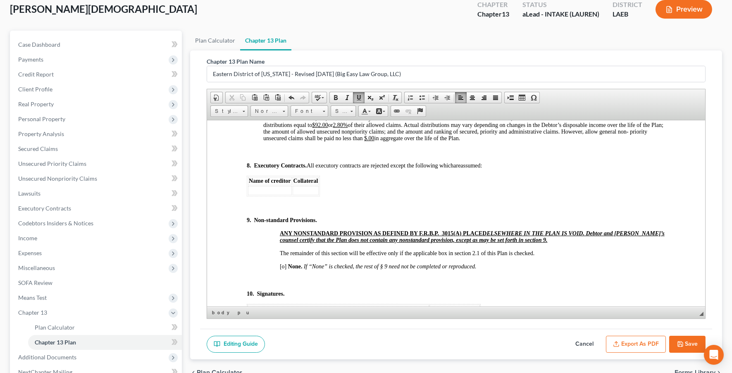
scroll to position [2658, 0]
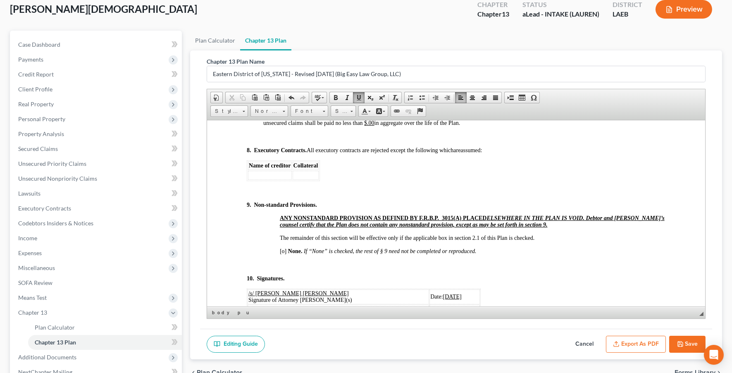
drag, startPoint x: 370, startPoint y: 179, endPoint x: 365, endPoint y: 180, distance: 4.7
click at [347, 112] on u "2.80%" at bounding box center [339, 109] width 15 height 6
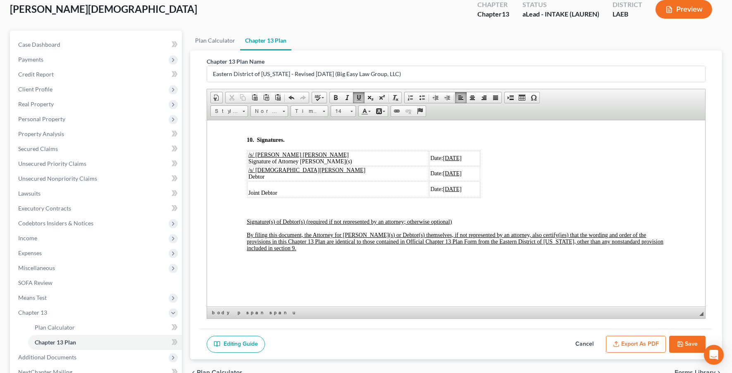
scroll to position [2744, 0]
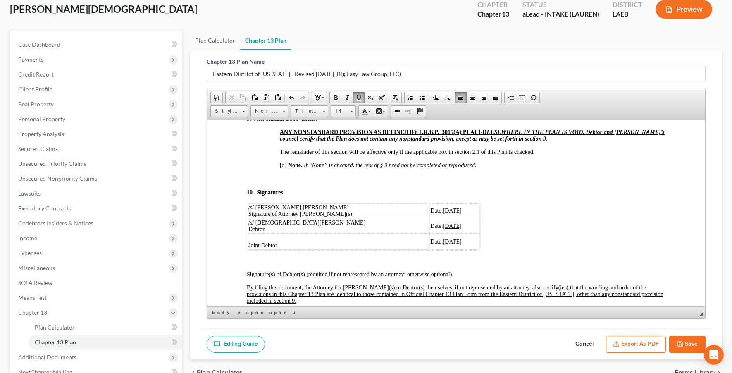
click at [282, 168] on span "[o]" at bounding box center [282, 165] width 7 height 6
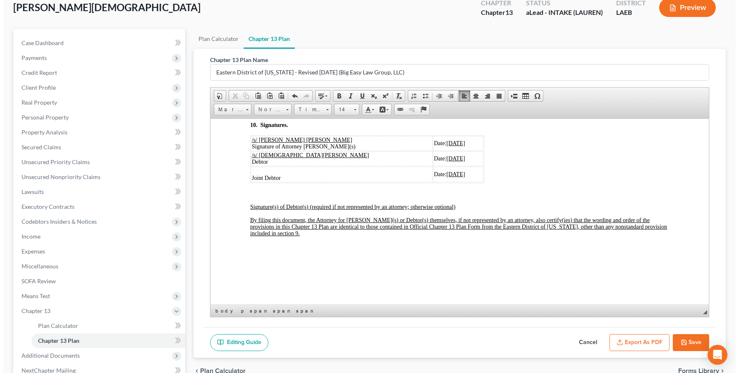
scroll to position [51, 0]
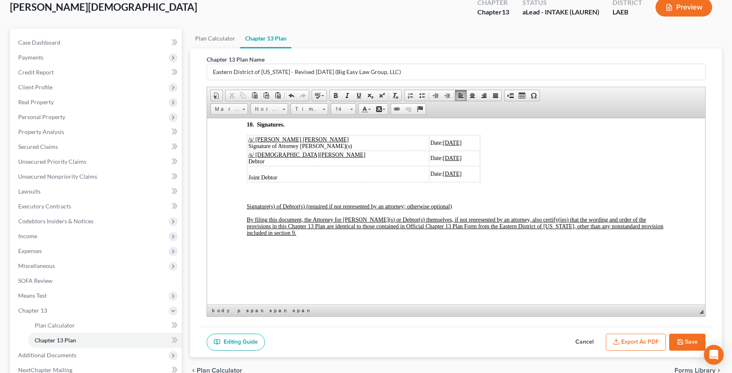
drag, startPoint x: 651, startPoint y: 339, endPoint x: 645, endPoint y: 324, distance: 16.5
click at [651, 339] on button "Export as PDF" at bounding box center [636, 342] width 60 height 17
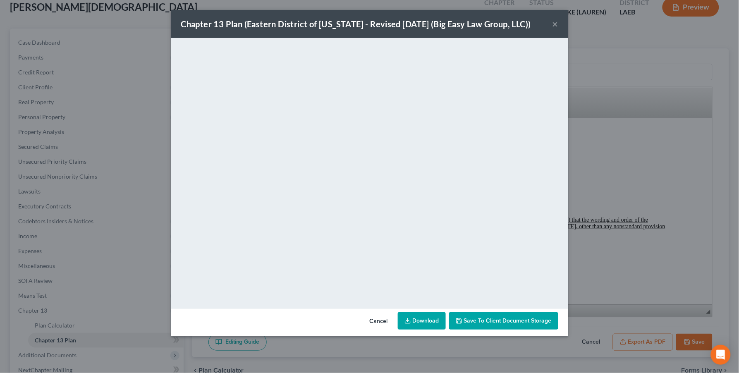
click at [486, 315] on button "Save to Client Document Storage" at bounding box center [503, 320] width 109 height 17
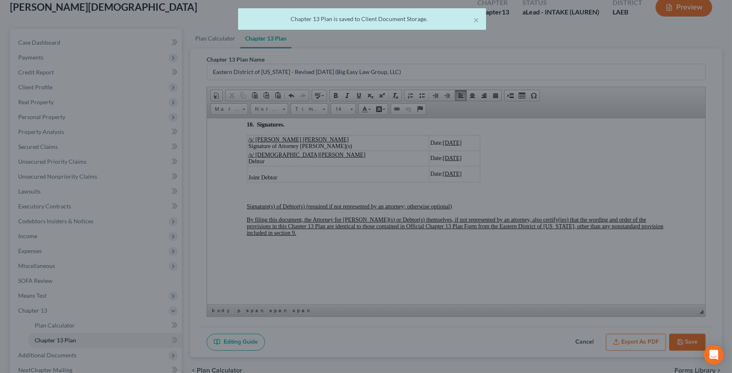
scroll to position [2887, 0]
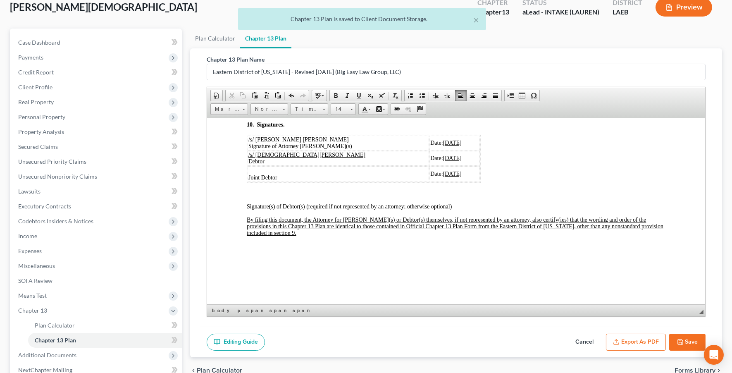
click at [692, 341] on button "Save" at bounding box center [687, 342] width 36 height 17
select select "3"
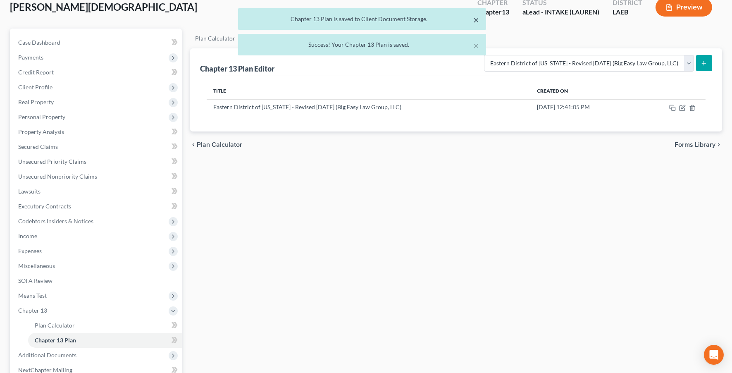
click at [476, 19] on button "×" at bounding box center [477, 20] width 6 height 10
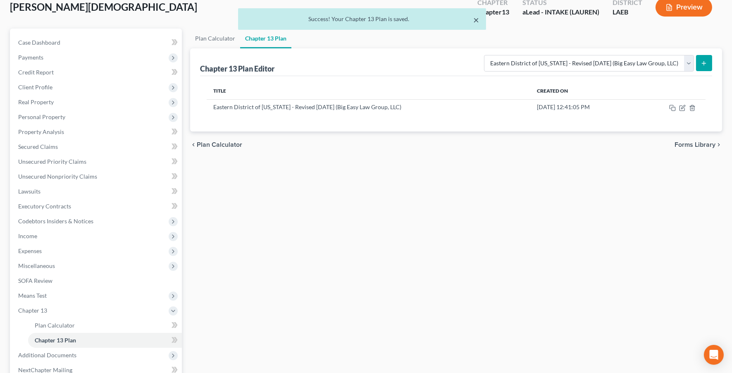
click at [475, 21] on button "×" at bounding box center [477, 20] width 6 height 10
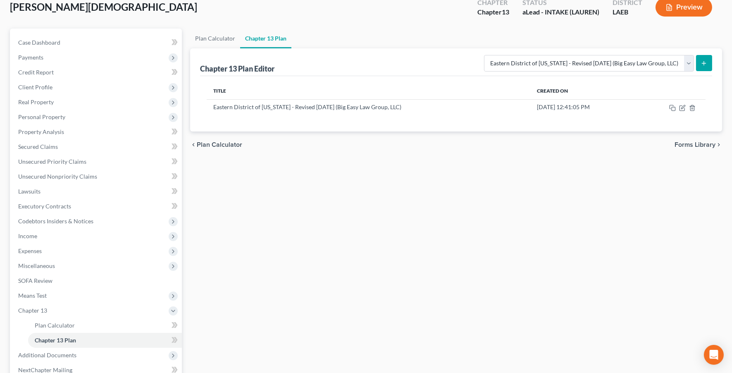
drag, startPoint x: 616, startPoint y: 169, endPoint x: 729, endPoint y: 192, distance: 114.7
click at [623, 167] on div "Plan Calculator Chapter 13 Plan Chapter 13 Plan Editor Please select your Chapt…" at bounding box center [456, 230] width 540 height 403
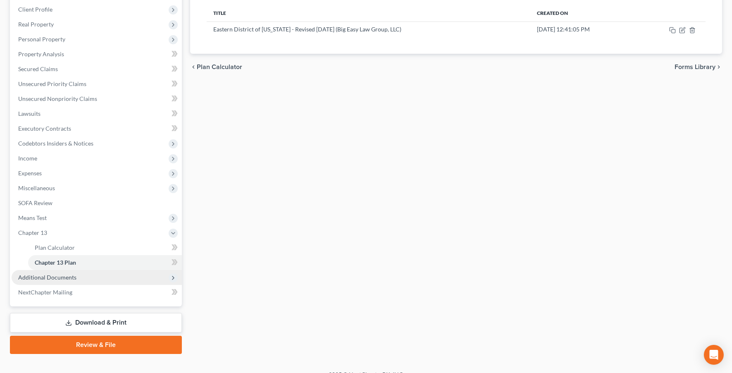
scroll to position [140, 0]
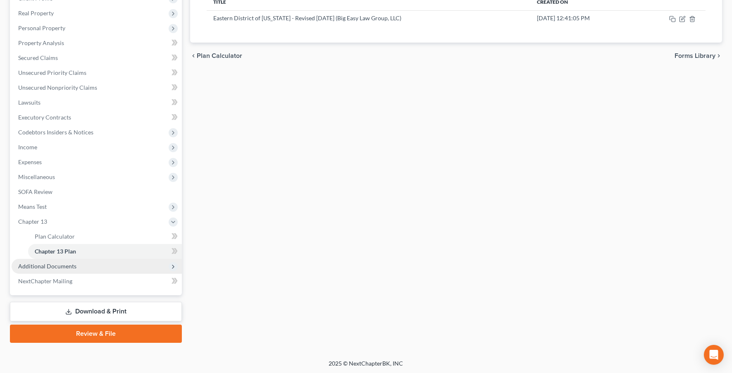
click at [140, 259] on span "Additional Documents" at bounding box center [97, 266] width 170 height 15
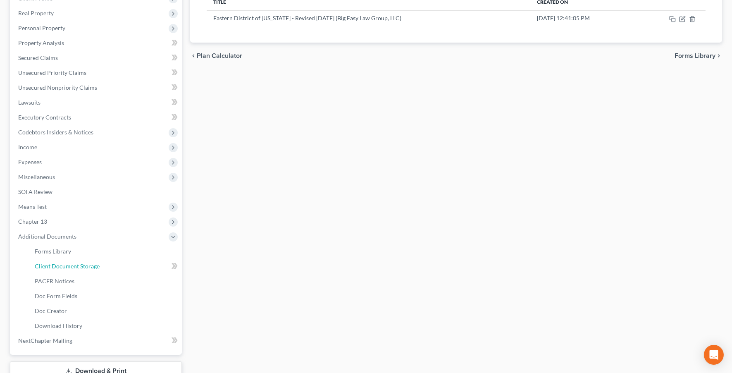
drag, startPoint x: 140, startPoint y: 268, endPoint x: 224, endPoint y: 264, distance: 84.0
click at [141, 268] on link "Client Document Storage" at bounding box center [105, 266] width 154 height 15
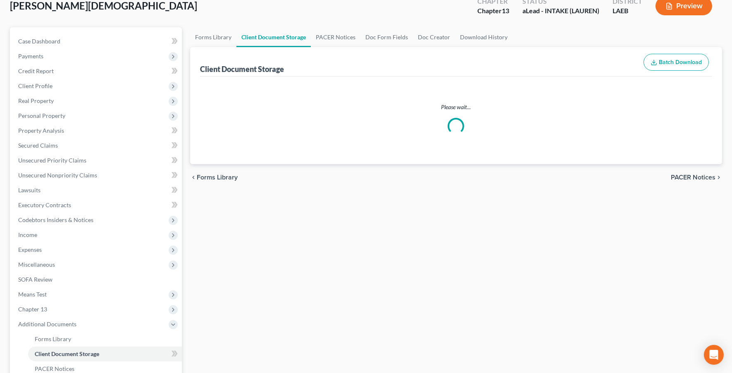
scroll to position [8, 0]
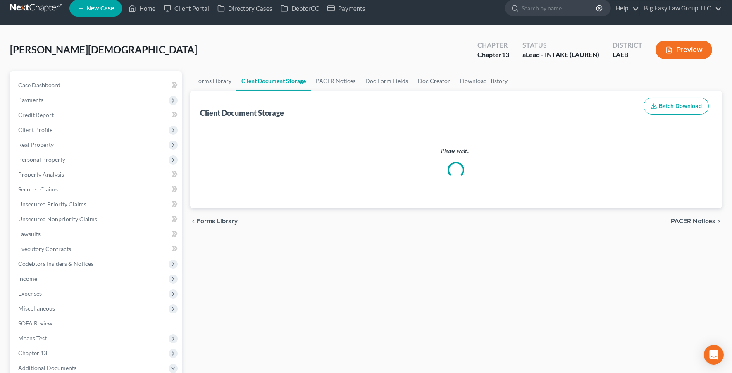
select select "0"
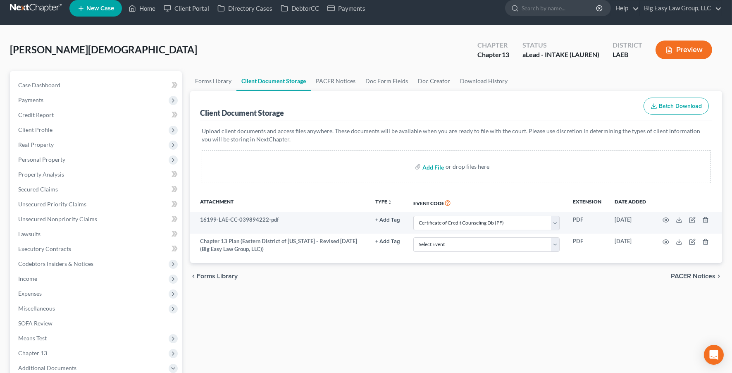
scroll to position [0, 0]
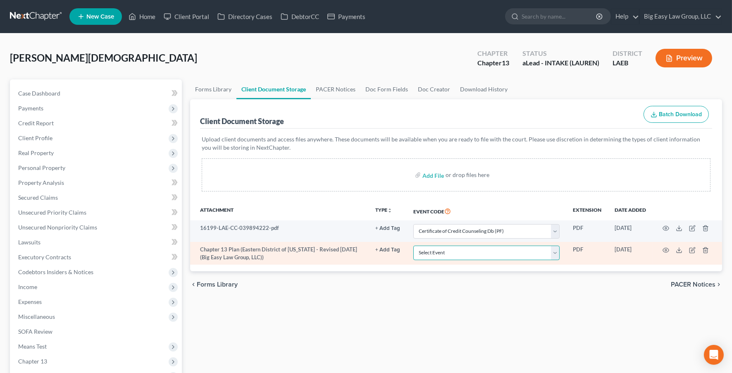
click at [501, 252] on select "Select Event Certificate of Credit Counseling Db (PF) Certificate of Credit Cou…" at bounding box center [486, 253] width 146 height 14
select select "3"
click at [413, 246] on select "Select Event Certificate of Credit Counseling Db (PF) Certificate of Credit Cou…" at bounding box center [486, 253] width 146 height 14
drag, startPoint x: 501, startPoint y: 252, endPoint x: 420, endPoint y: 204, distance: 93.2
click at [362, 279] on div "chevron_left Forms Library PACER Notices chevron_right" at bounding box center [456, 284] width 532 height 26
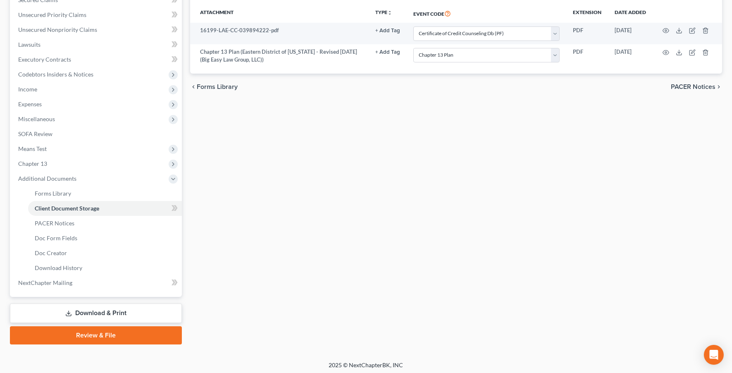
scroll to position [199, 0]
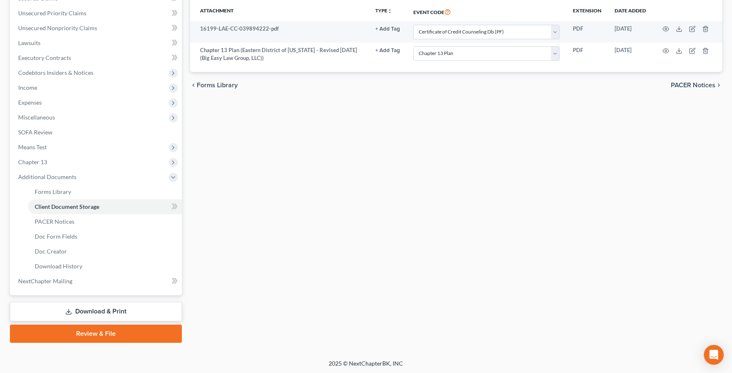
drag, startPoint x: 122, startPoint y: 311, endPoint x: 194, endPoint y: 270, distance: 82.9
click at [122, 311] on link "Download & Print" at bounding box center [96, 311] width 172 height 19
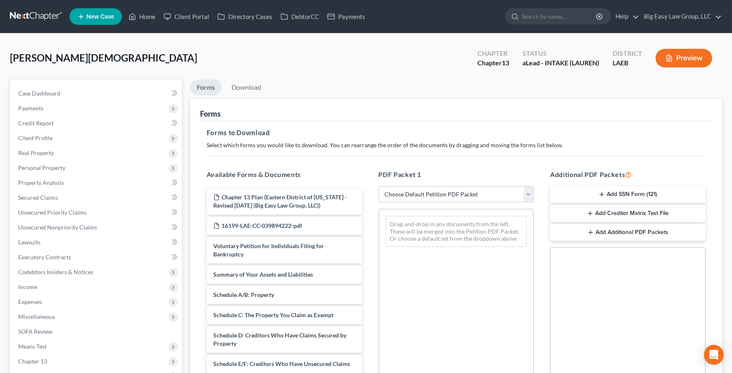
click at [615, 190] on button "Add SSN Form (121)" at bounding box center [627, 194] width 155 height 17
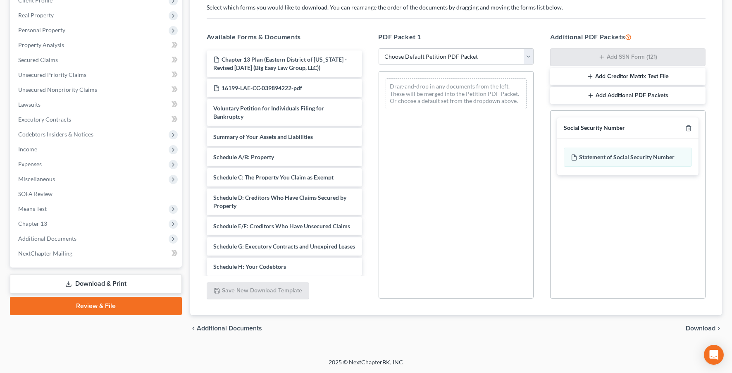
click at [690, 325] on span "Download" at bounding box center [701, 328] width 30 height 7
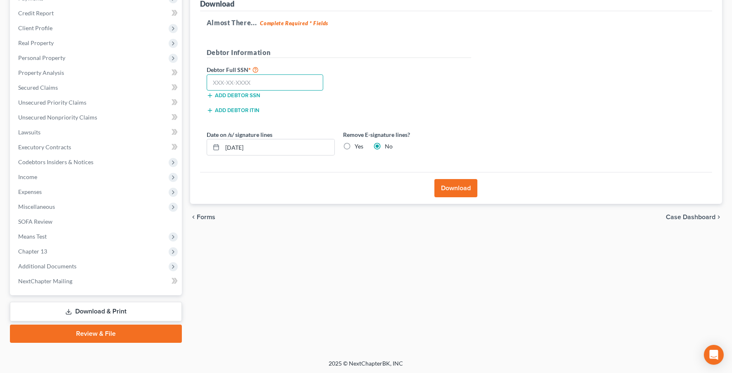
click at [241, 81] on input "text" at bounding box center [265, 82] width 117 height 17
type input "437-81-8478"
click at [454, 186] on button "Download" at bounding box center [455, 188] width 43 height 18
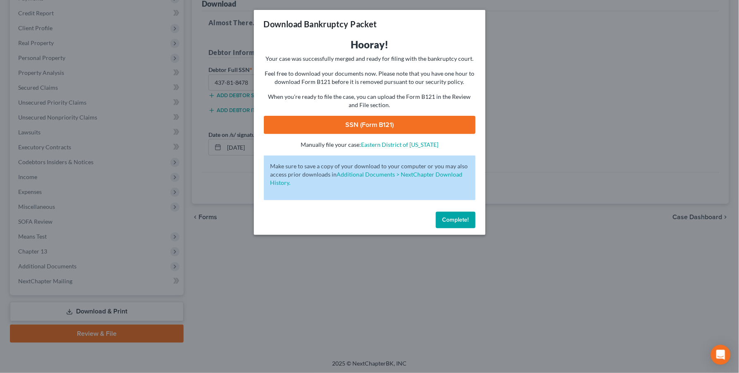
click at [417, 124] on link "SSN (Form B121)" at bounding box center [370, 125] width 212 height 18
drag, startPoint x: 445, startPoint y: 221, endPoint x: 415, endPoint y: 226, distance: 30.2
click at [445, 221] on span "Complete!" at bounding box center [455, 219] width 26 height 7
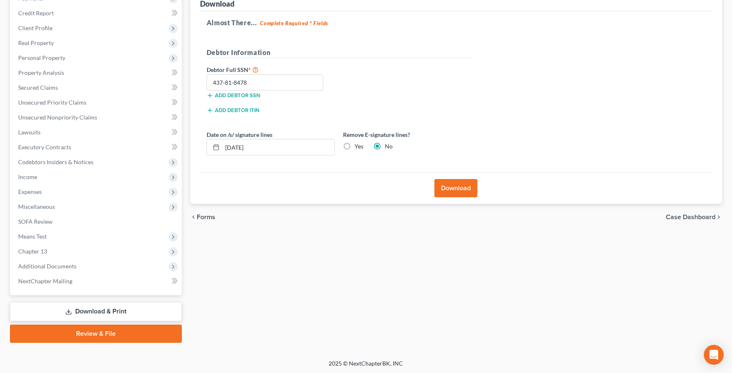
click at [146, 329] on link "Review & File" at bounding box center [96, 333] width 172 height 18
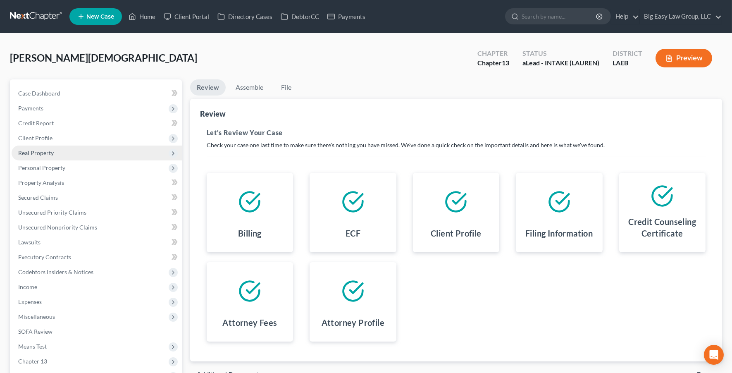
click at [70, 155] on span "Real Property" at bounding box center [97, 153] width 170 height 15
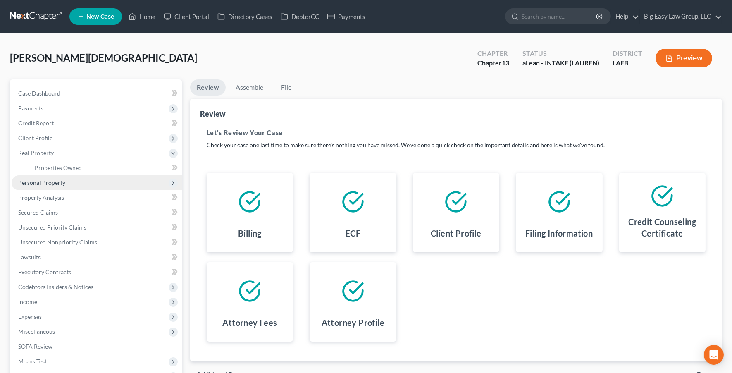
click at [71, 181] on span "Personal Property" at bounding box center [97, 182] width 170 height 15
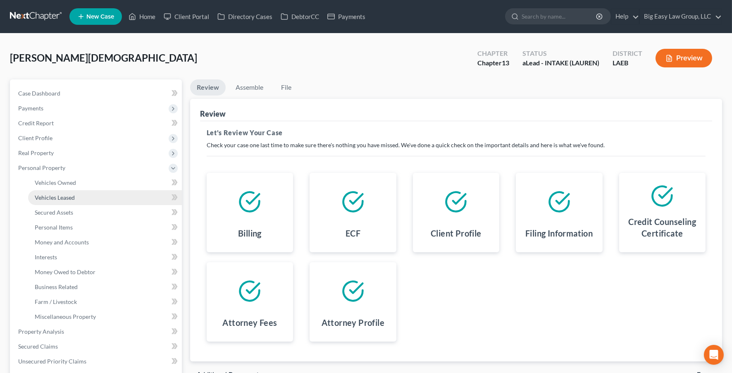
click at [76, 193] on link "Vehicles Leased" at bounding box center [105, 197] width 154 height 15
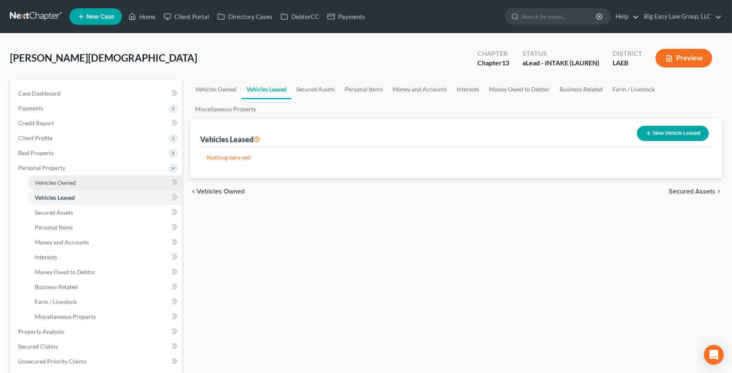
click at [84, 184] on link "Vehicles Owned" at bounding box center [105, 182] width 154 height 15
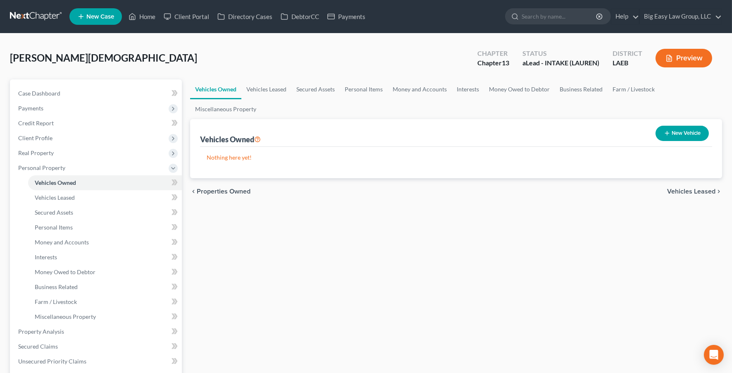
click at [675, 57] on button "Preview" at bounding box center [684, 58] width 57 height 19
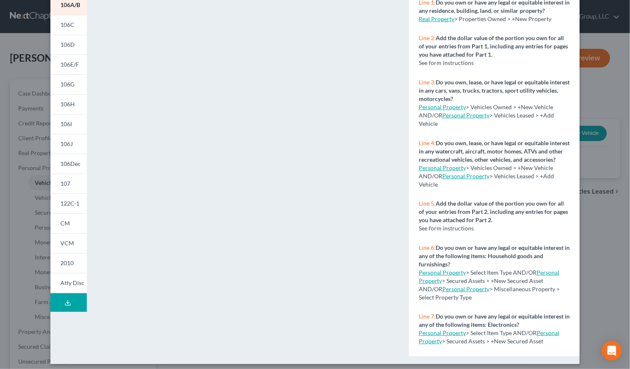
scroll to position [98, 0]
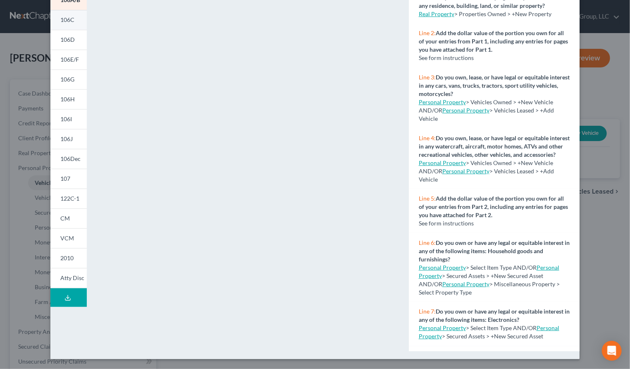
click at [66, 24] on link "106C" at bounding box center [68, 20] width 36 height 20
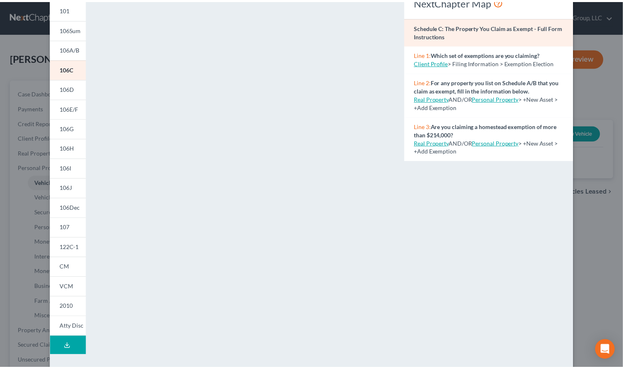
scroll to position [0, 0]
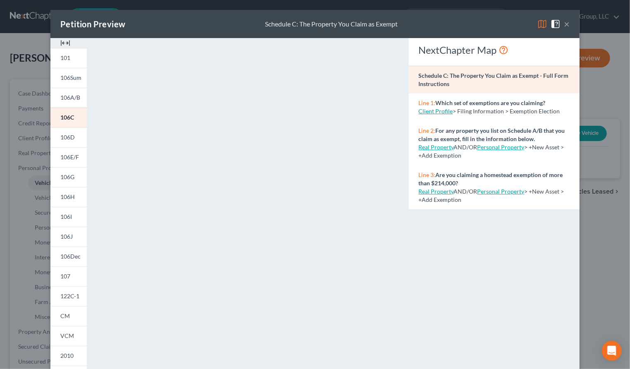
click at [564, 25] on button "×" at bounding box center [567, 24] width 6 height 10
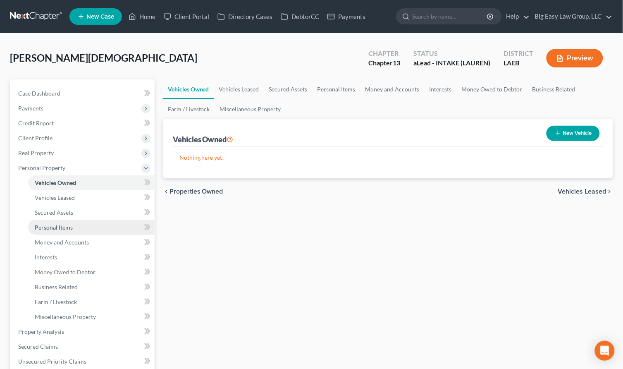
click at [88, 226] on link "Personal Items" at bounding box center [91, 227] width 126 height 15
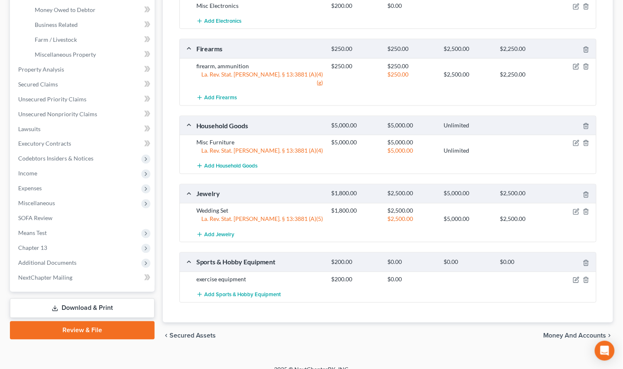
scroll to position [263, 0]
click at [574, 276] on icon "button" at bounding box center [576, 279] width 7 height 7
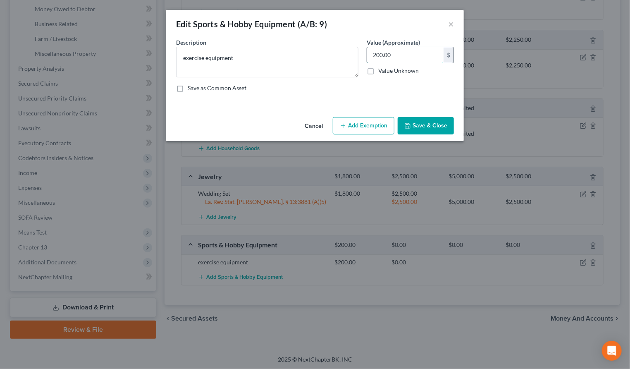
click at [375, 56] on input "200.00" at bounding box center [405, 55] width 76 height 16
type input "100.00"
click at [447, 123] on button "Save & Close" at bounding box center [426, 125] width 56 height 17
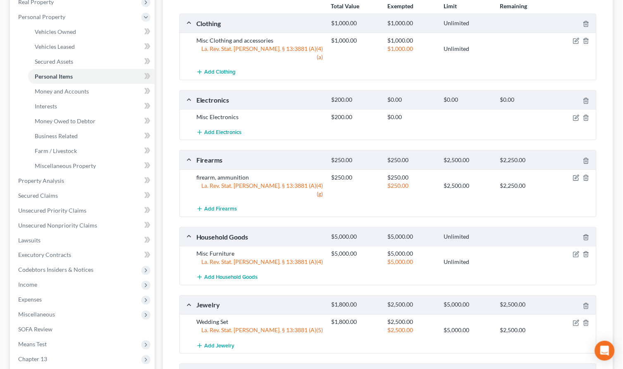
scroll to position [149, 0]
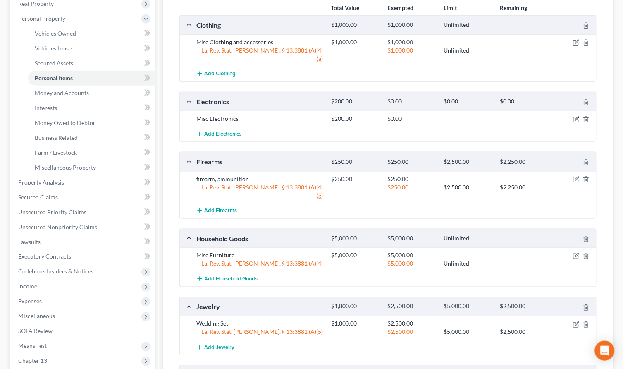
click at [577, 116] on icon "button" at bounding box center [576, 119] width 7 height 7
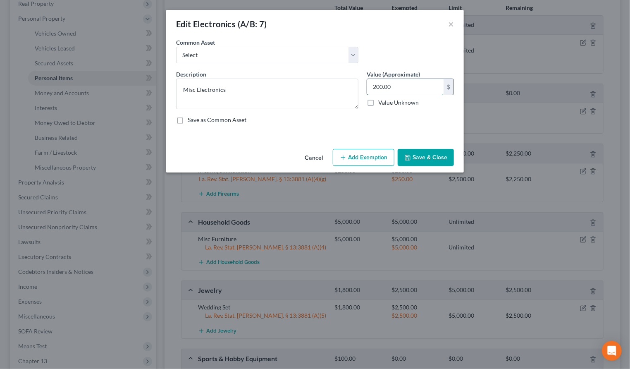
click at [377, 86] on input "200.00" at bounding box center [405, 87] width 76 height 16
type input "100.00"
click at [426, 160] on button "Save & Close" at bounding box center [426, 157] width 56 height 17
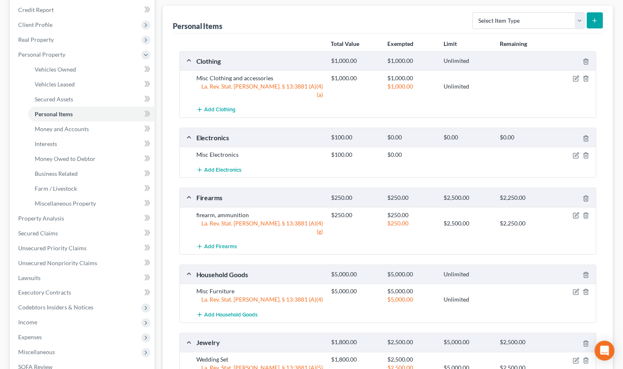
scroll to position [263, 0]
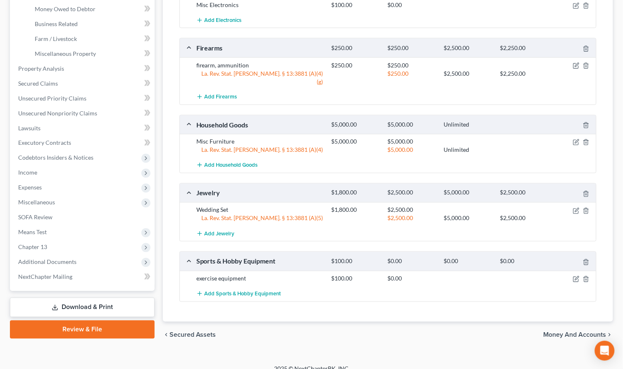
click at [104, 324] on link "Review & File" at bounding box center [82, 329] width 145 height 18
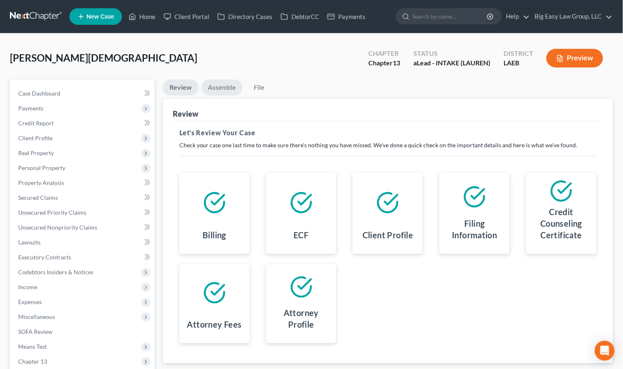
click at [228, 83] on link "Assemble" at bounding box center [222, 87] width 41 height 16
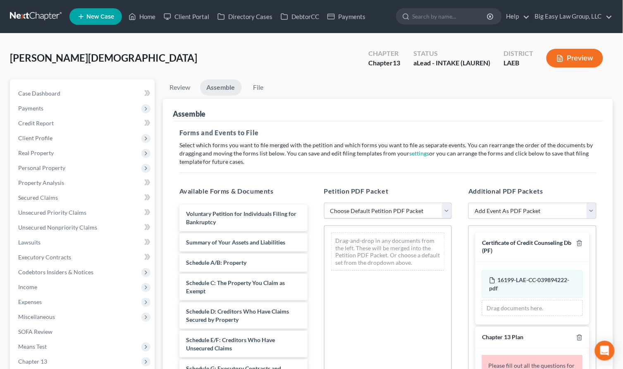
click at [398, 204] on select "Choose Default Petition PDF Packet Complete Bankruptcy Petition (all forms and …" at bounding box center [388, 211] width 128 height 17
click at [324, 203] on select "Choose Default Petition PDF Packet Complete Bankruptcy Petition (all forms and …" at bounding box center [388, 211] width 128 height 17
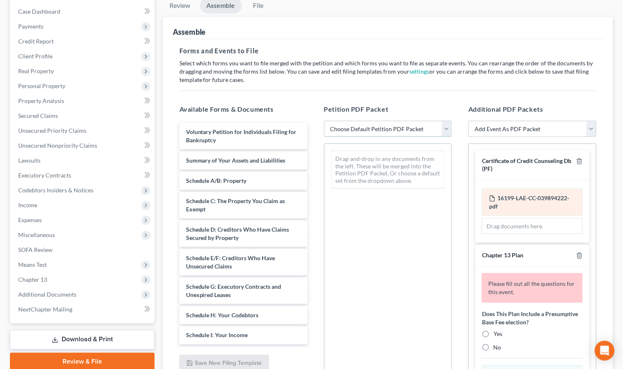
scroll to position [130, 0]
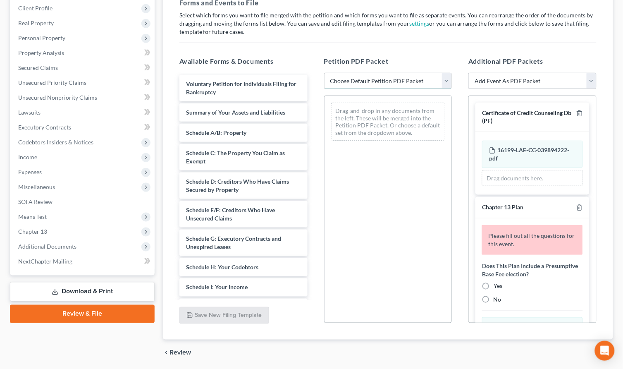
click at [378, 77] on select "Choose Default Petition PDF Packet Complete Bankruptcy Petition (all forms and …" at bounding box center [388, 81] width 128 height 17
select select "0"
click at [324, 73] on select "Choose Default Petition PDF Packet Complete Bankruptcy Petition (all forms and …" at bounding box center [388, 81] width 128 height 17
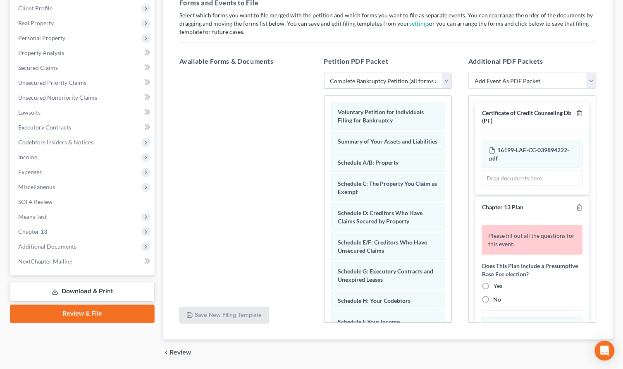
click at [386, 80] on select "Choose Default Petition PDF Packet Complete Bankruptcy Petition (all forms and …" at bounding box center [388, 81] width 128 height 17
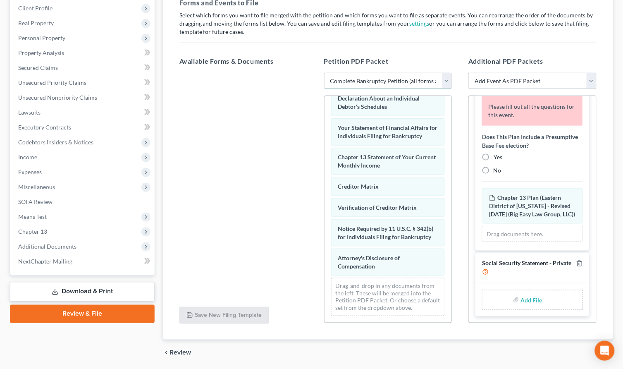
scroll to position [138, 0]
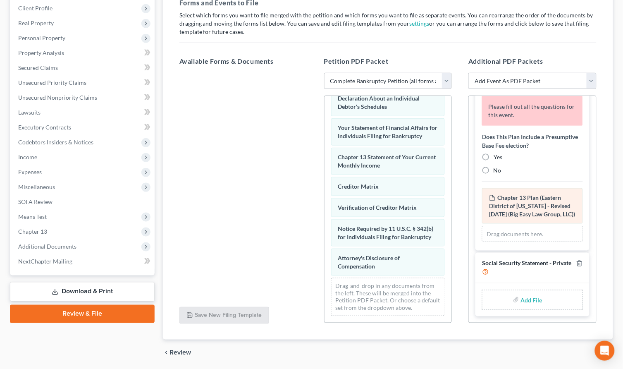
drag, startPoint x: 484, startPoint y: 148, endPoint x: 535, endPoint y: 200, distance: 72.5
click at [494, 153] on label "Yes" at bounding box center [498, 157] width 9 height 8
click at [497, 153] on input "Yes" at bounding box center [499, 155] width 5 height 5
radio input "true"
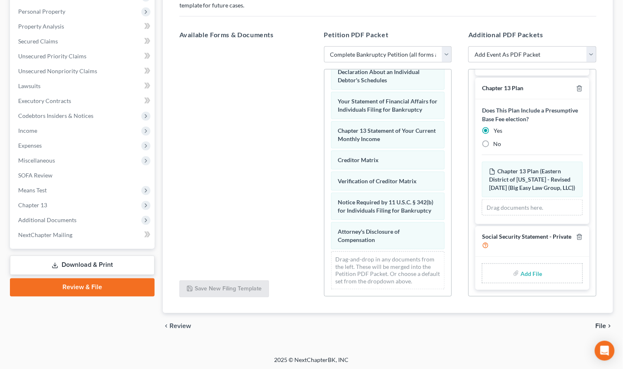
scroll to position [158, 0]
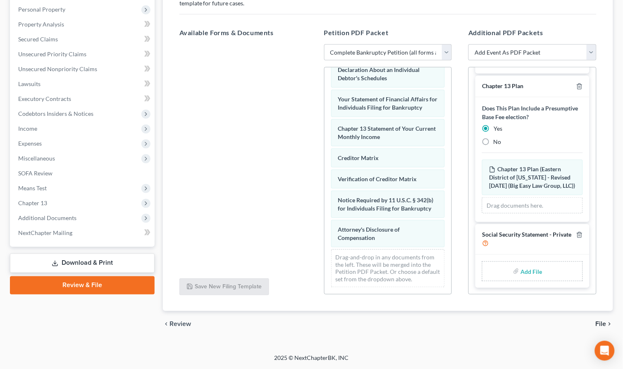
click at [542, 270] on div "Add File" at bounding box center [532, 271] width 101 height 20
click at [521, 270] on label "Add File" at bounding box center [532, 272] width 23 height 15
click at [524, 267] on input "file" at bounding box center [531, 271] width 20 height 15
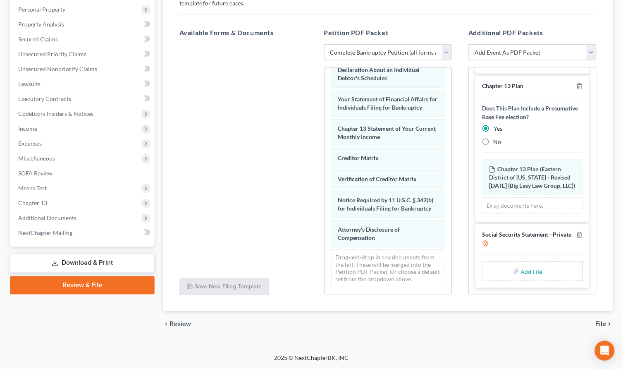
click at [346, 301] on div "Available Forms & Documents Save New Filing Template Petition PDF Packet Choose…" at bounding box center [388, 161] width 434 height 280
type input "C:\fakepath\SSN.pdf"
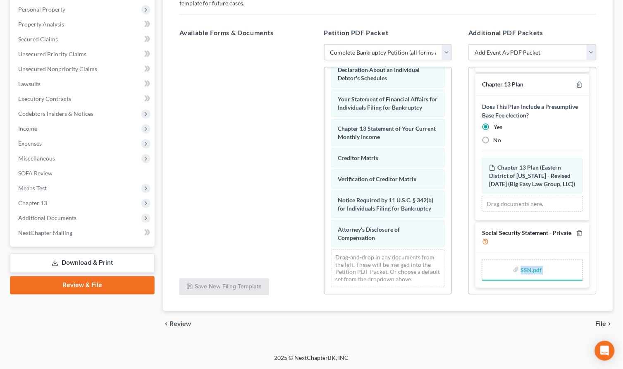
scroll to position [90, 0]
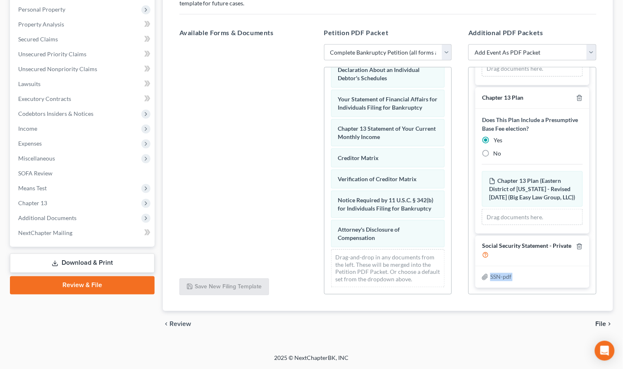
click at [605, 324] on span "File" at bounding box center [601, 324] width 11 height 7
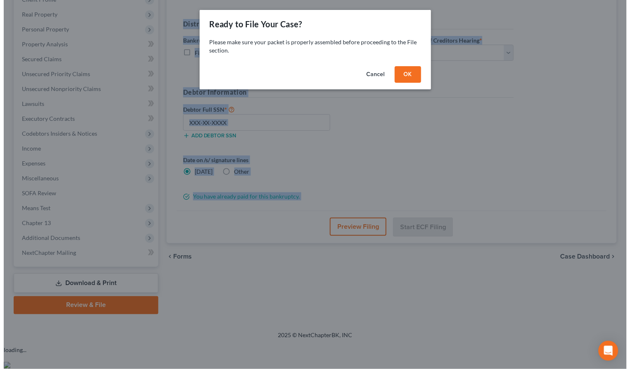
scroll to position [114, 0]
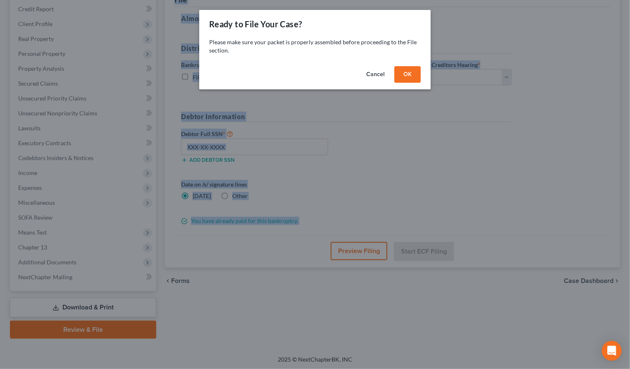
click at [406, 77] on button "OK" at bounding box center [407, 74] width 26 height 17
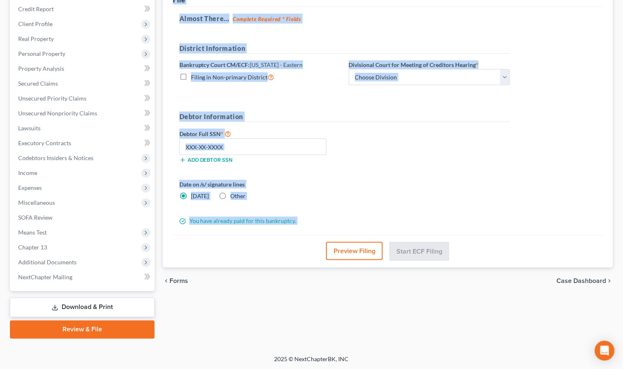
click at [377, 252] on button "Preview Filing" at bounding box center [354, 251] width 57 height 18
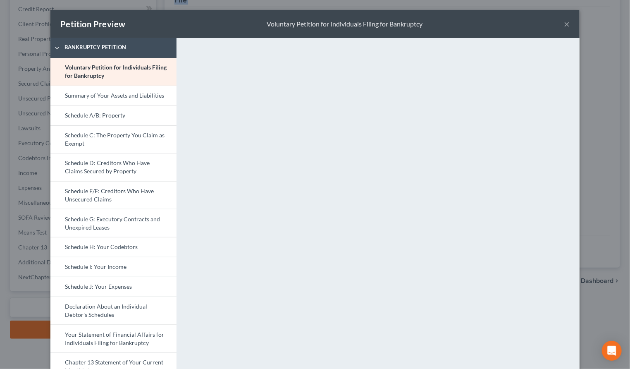
drag, startPoint x: 137, startPoint y: 286, endPoint x: 173, endPoint y: 268, distance: 40.7
click at [138, 287] on link "Schedule J: Your Expenses" at bounding box center [113, 287] width 126 height 20
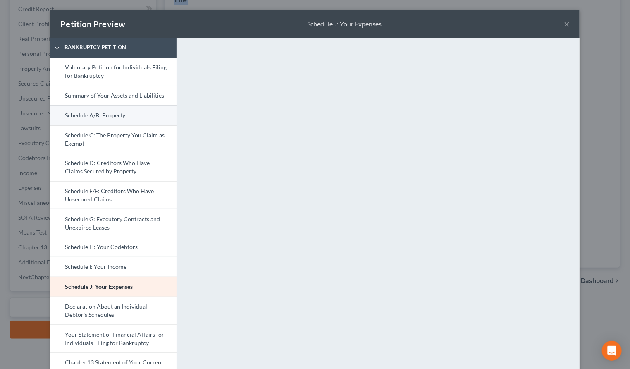
click at [130, 118] on link "Schedule A/B: Property" at bounding box center [113, 115] width 126 height 20
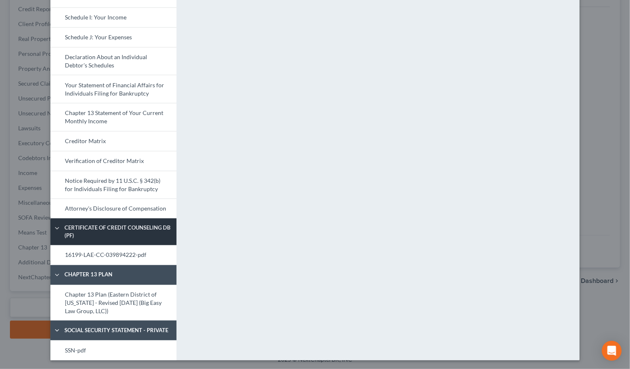
scroll to position [249, 0]
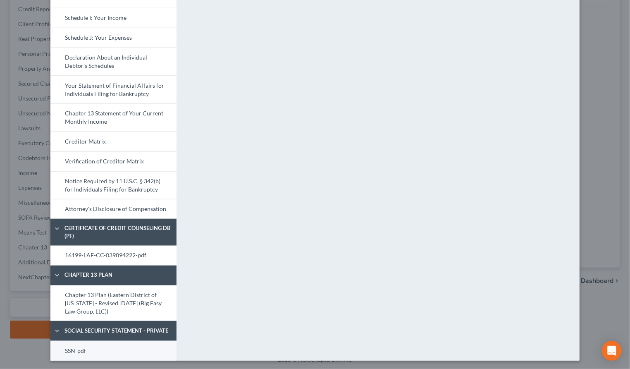
click at [87, 346] on link "SSN-pdf" at bounding box center [113, 351] width 126 height 20
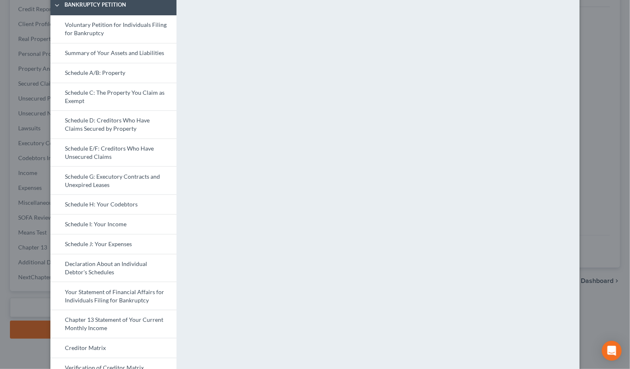
scroll to position [0, 0]
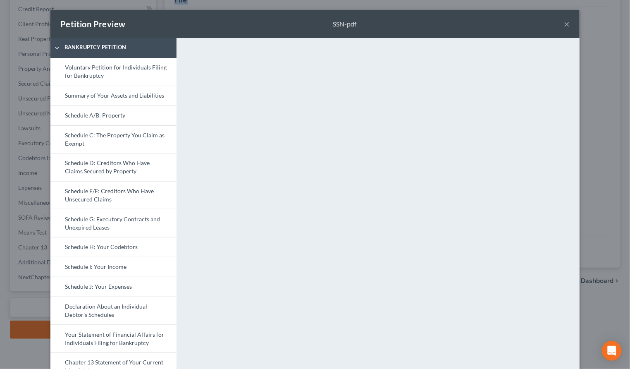
click at [564, 23] on button "×" at bounding box center [567, 24] width 6 height 10
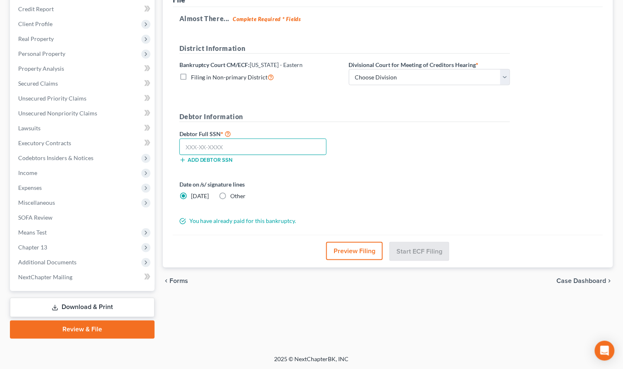
drag, startPoint x: 245, startPoint y: 140, endPoint x: 250, endPoint y: 140, distance: 4.6
click at [245, 139] on input "text" at bounding box center [252, 146] width 147 height 17
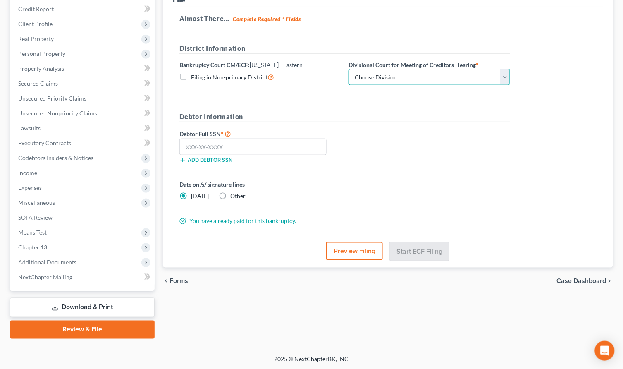
click at [377, 72] on select "Choose Division New Orleans" at bounding box center [429, 77] width 161 height 17
select select "0"
click at [349, 69] on select "Choose Division New Orleans" at bounding box center [429, 77] width 161 height 17
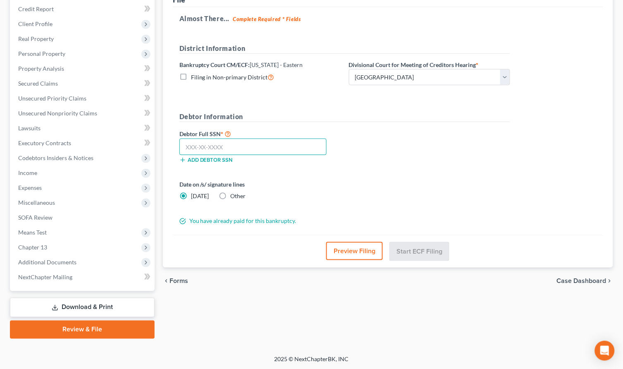
click at [222, 148] on input "text" at bounding box center [252, 146] width 147 height 17
type input "437-81-8478"
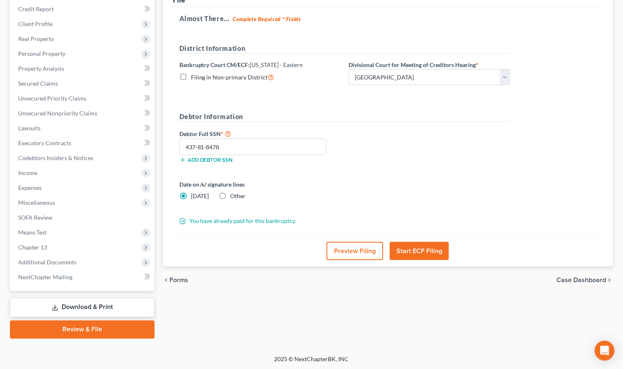
click at [421, 249] on button "Start ECF Filing" at bounding box center [419, 251] width 59 height 18
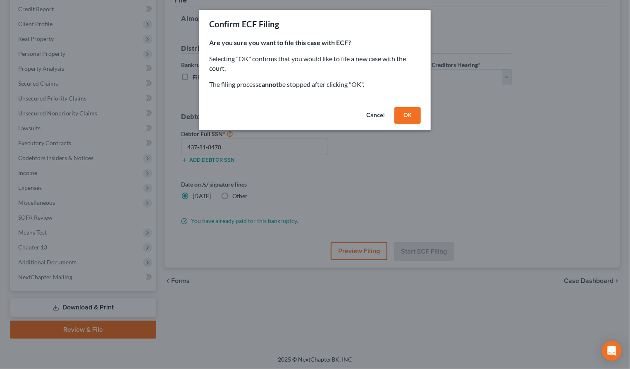
click at [410, 118] on button "OK" at bounding box center [407, 115] width 26 height 17
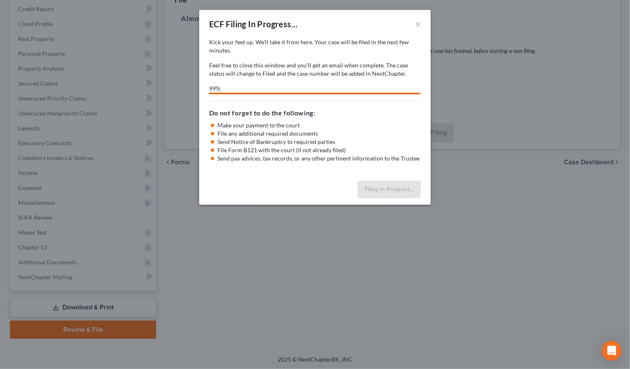
select select "0"
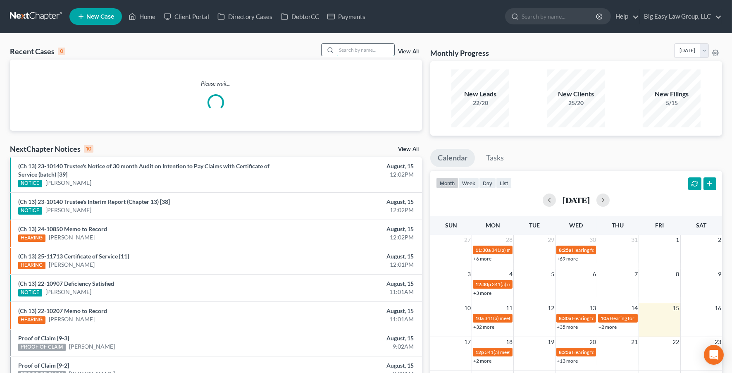
click at [388, 48] on input "search" at bounding box center [365, 50] width 58 height 12
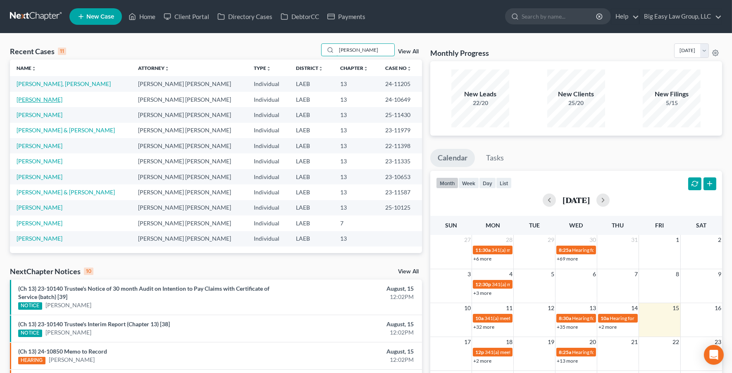
type input "[PERSON_NAME]"
click at [45, 99] on link "[PERSON_NAME]" at bounding box center [40, 99] width 46 height 7
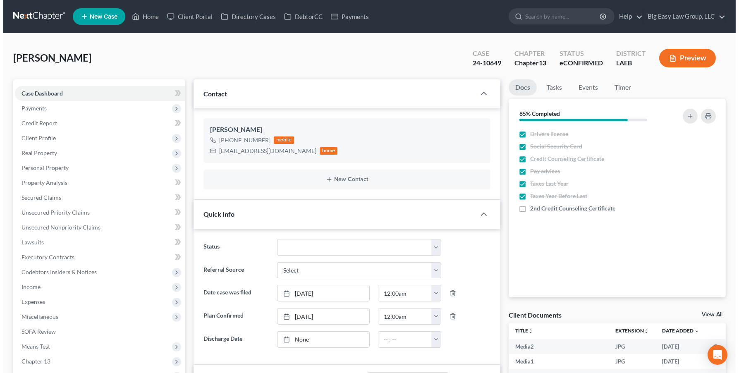
scroll to position [7709, 0]
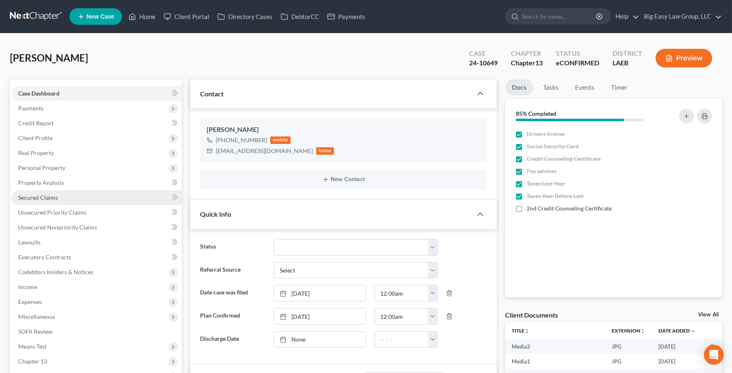
click at [118, 200] on link "Secured Claims" at bounding box center [97, 197] width 170 height 15
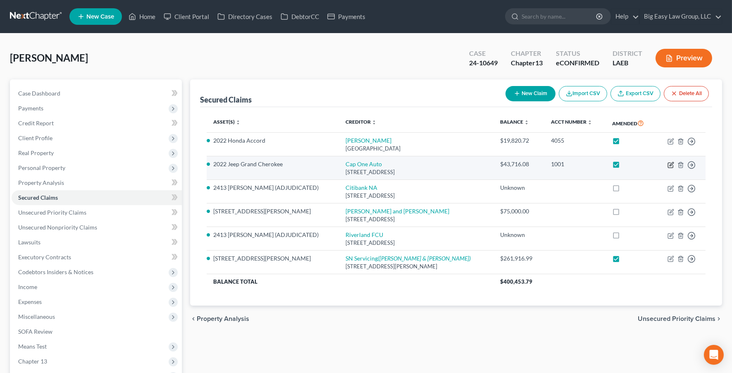
click at [669, 164] on icon "button" at bounding box center [671, 165] width 7 height 7
select select "45"
select select "0"
select select "19"
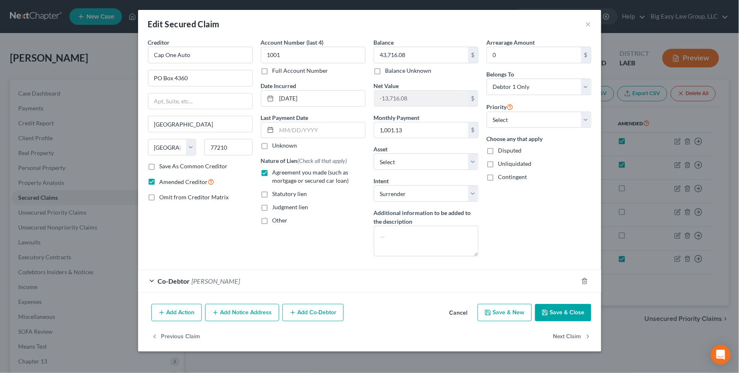
drag, startPoint x: 183, startPoint y: 283, endPoint x: 256, endPoint y: 262, distance: 76.1
click at [184, 283] on span "Co-Debtor" at bounding box center [174, 281] width 32 height 8
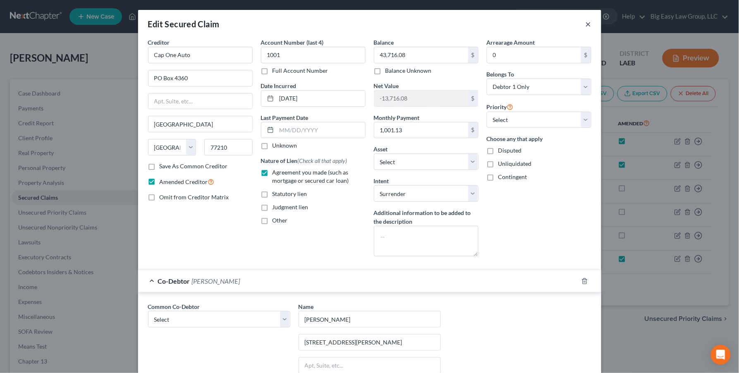
click at [585, 22] on button "×" at bounding box center [588, 24] width 6 height 10
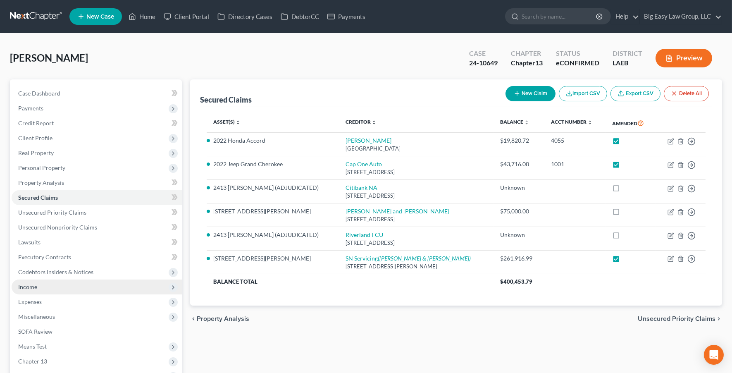
click at [112, 289] on span "Income" at bounding box center [97, 286] width 170 height 15
click at [107, 293] on span "Income" at bounding box center [97, 286] width 170 height 15
drag, startPoint x: 92, startPoint y: 286, endPoint x: 93, endPoint y: 290, distance: 4.3
click at [93, 286] on span "Income" at bounding box center [97, 286] width 170 height 15
click at [97, 294] on link "Employment Income" at bounding box center [105, 301] width 154 height 15
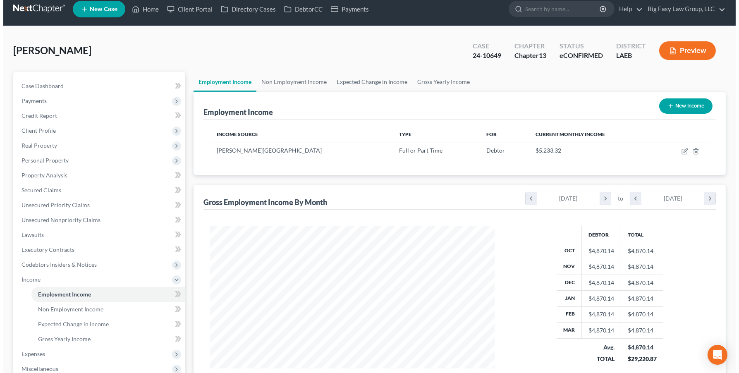
scroll to position [16, 0]
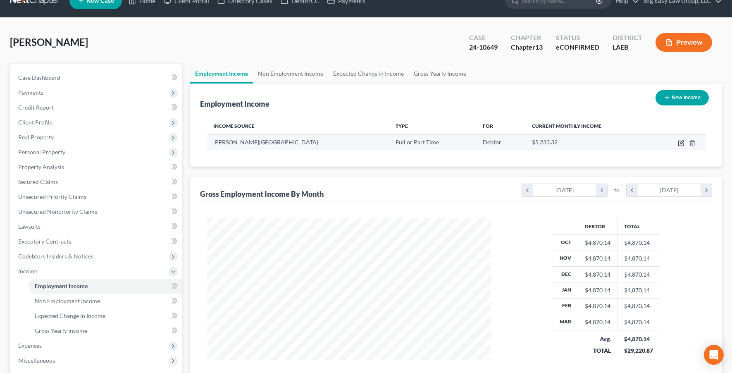
click at [680, 142] on icon "button" at bounding box center [682, 142] width 4 height 4
select select "0"
select select "19"
select select "1"
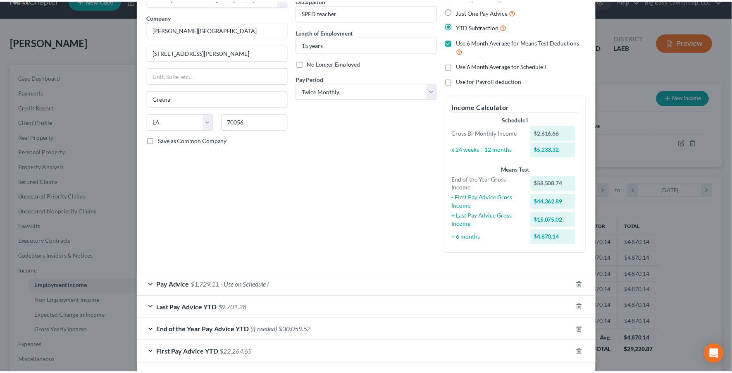
scroll to position [0, 0]
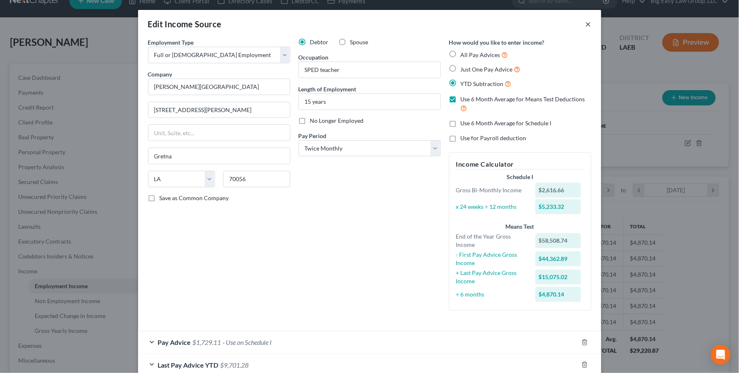
drag, startPoint x: 586, startPoint y: 21, endPoint x: 420, endPoint y: 41, distance: 167.3
click at [585, 21] on button "×" at bounding box center [588, 24] width 6 height 10
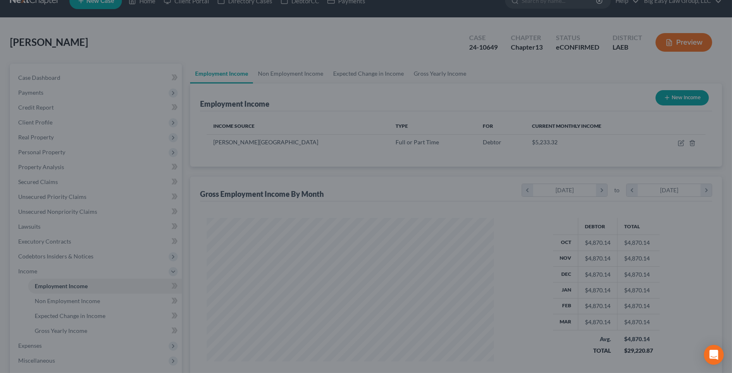
scroll to position [413215, 413062]
